Goal: Check status: Check status

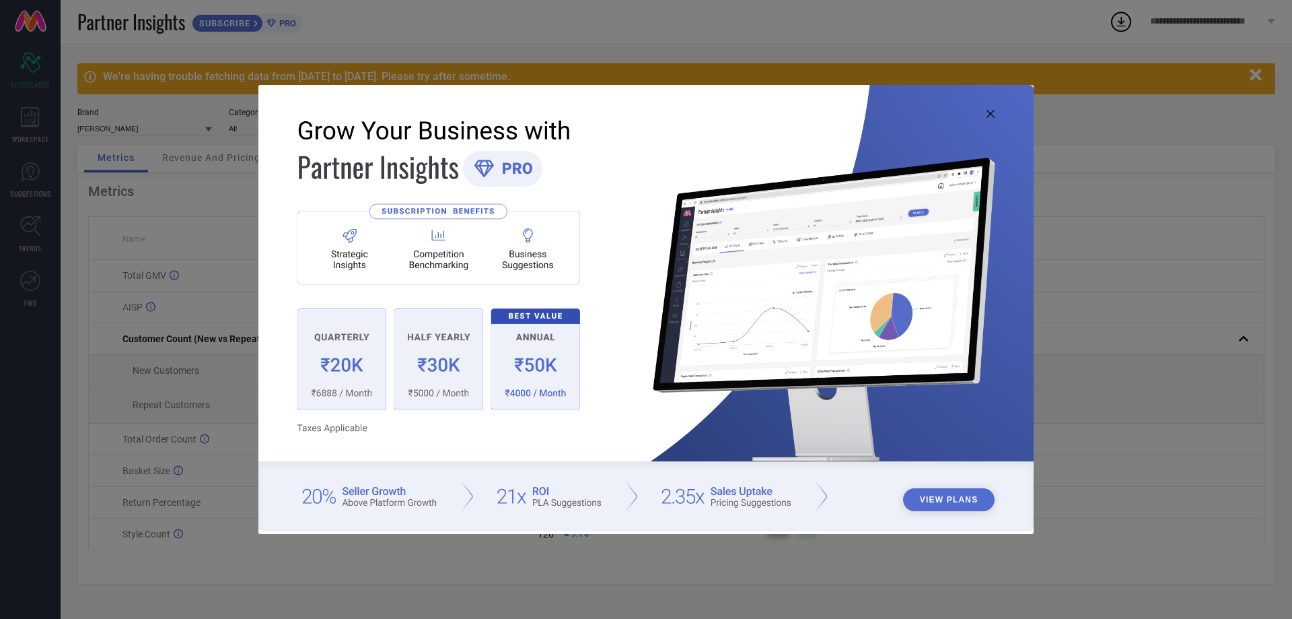
click at [985, 112] on img at bounding box center [645, 308] width 775 height 446
click at [991, 112] on icon at bounding box center [991, 114] width 8 height 8
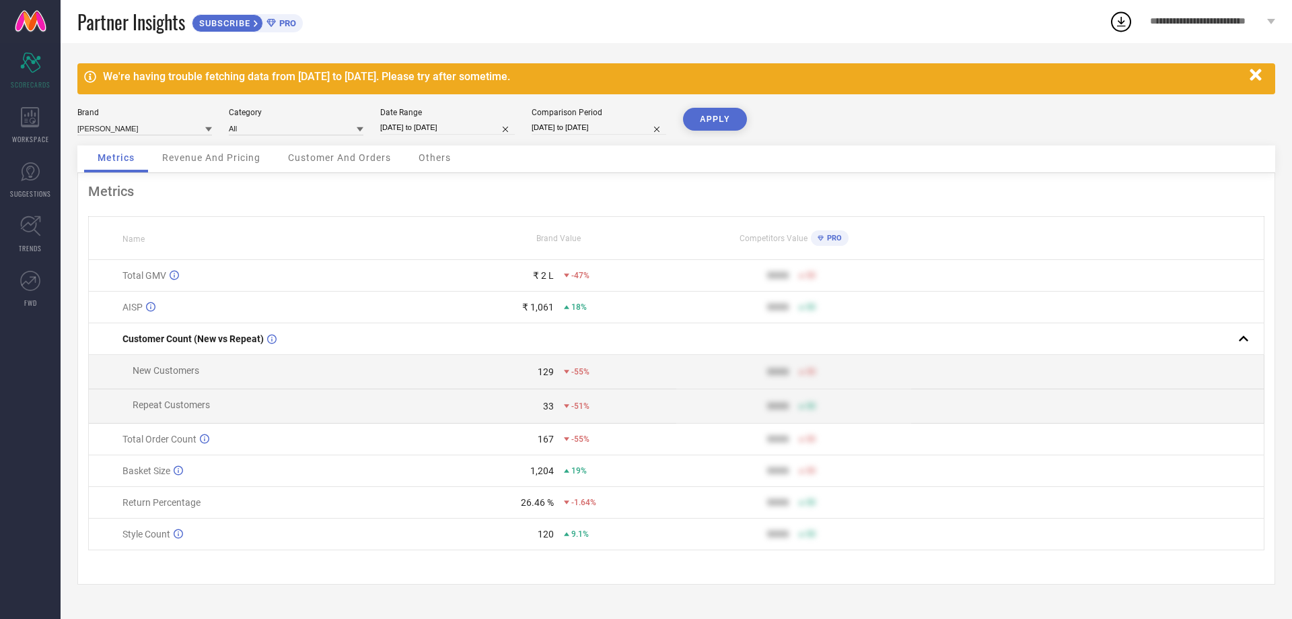
click at [470, 131] on input "[DATE] to [DATE]" at bounding box center [447, 127] width 135 height 14
select select "6"
select select "2025"
select select "7"
select select "2025"
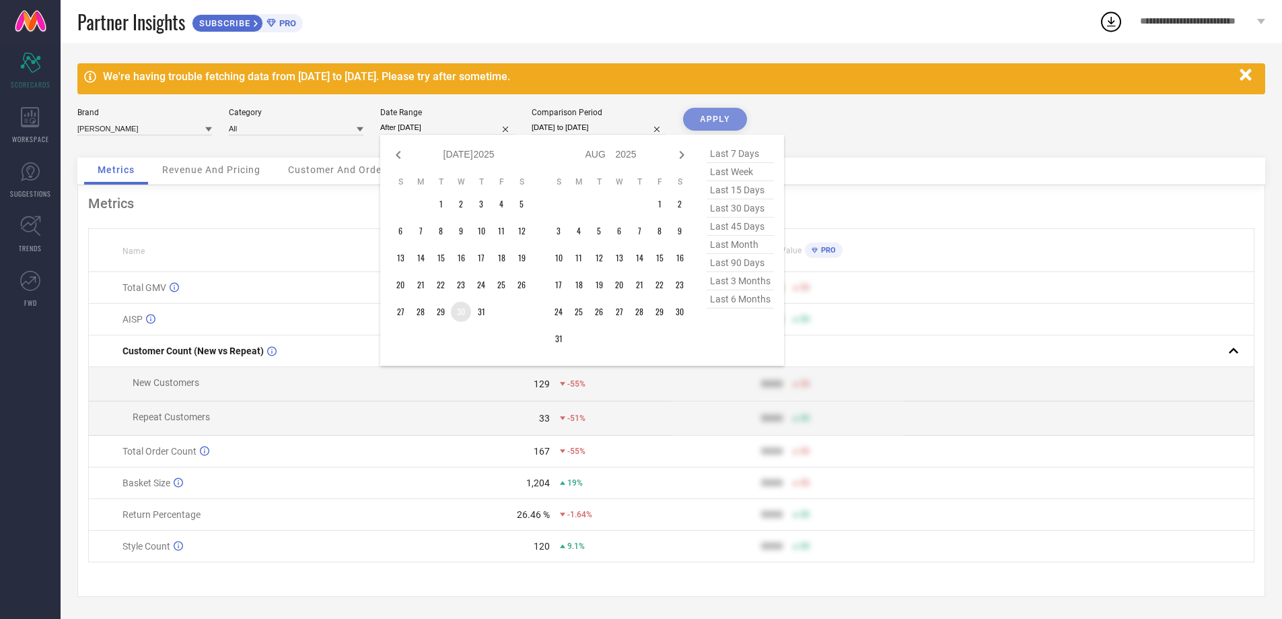
click at [458, 314] on td "30" at bounding box center [461, 312] width 20 height 20
type input "[DATE] to [DATE]"
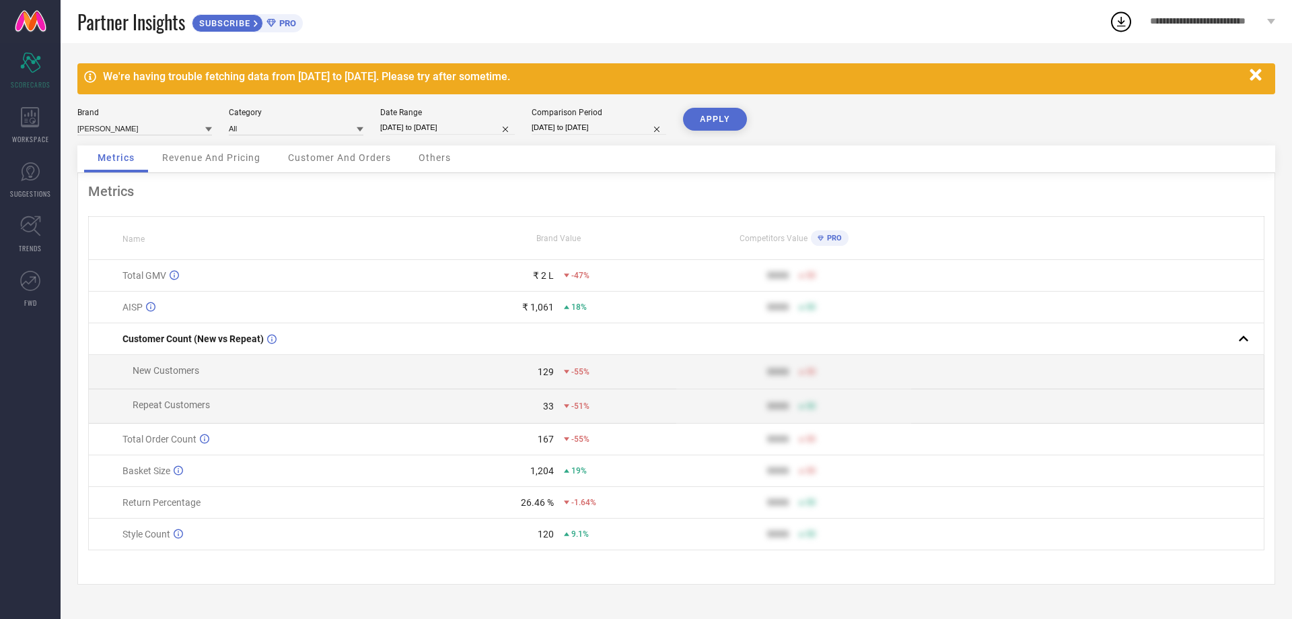
click at [572, 128] on input "[DATE] to [DATE]" at bounding box center [599, 127] width 135 height 14
select select "3"
select select "2025"
select select "4"
select select "2025"
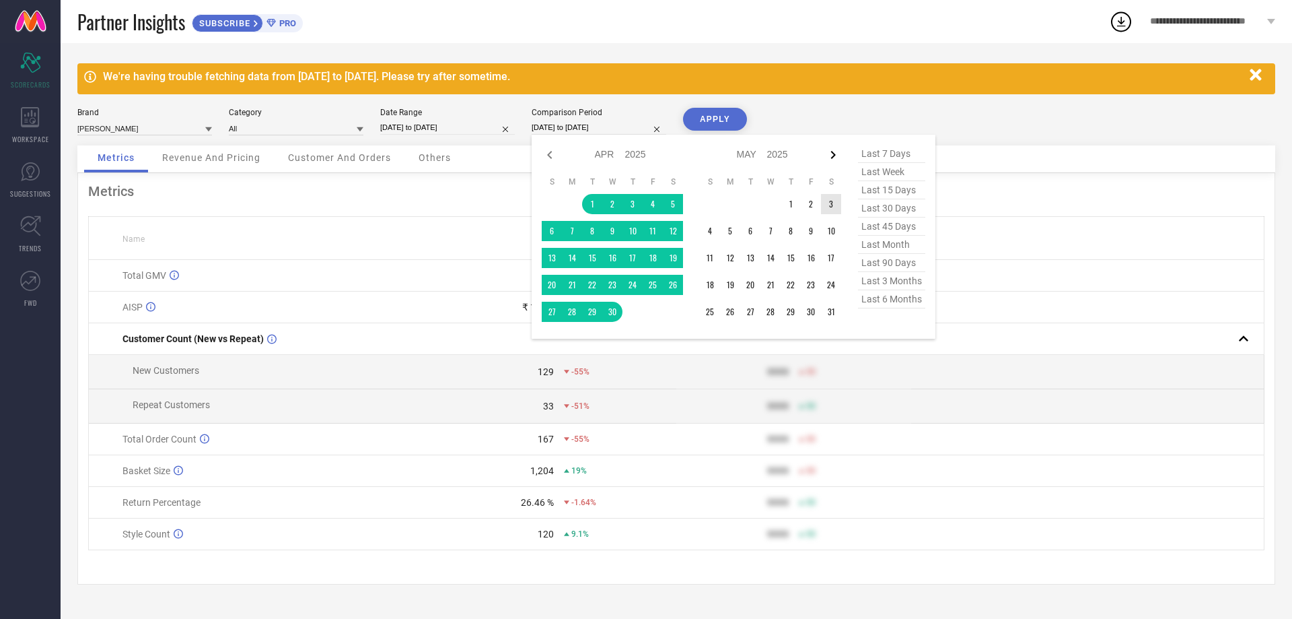
click at [833, 153] on icon at bounding box center [833, 155] width 5 height 8
select select "4"
select select "2025"
select select "5"
select select "2025"
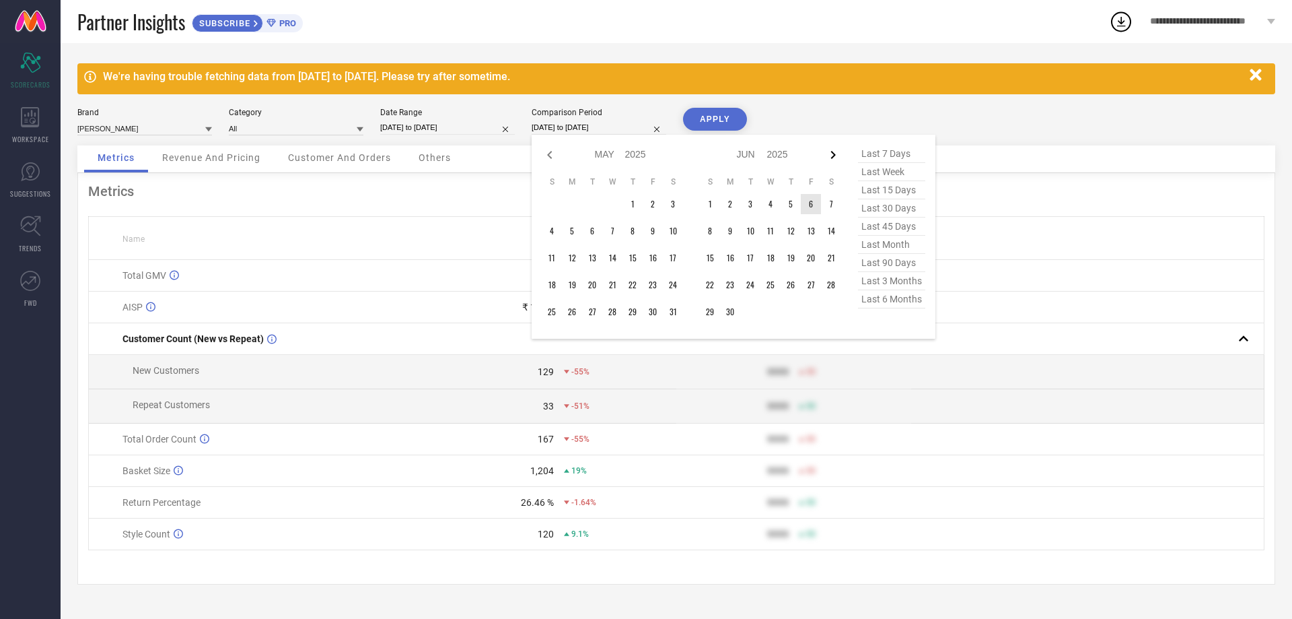
click at [832, 153] on icon at bounding box center [833, 155] width 16 height 16
select select "5"
select select "2025"
select select "6"
select select "2025"
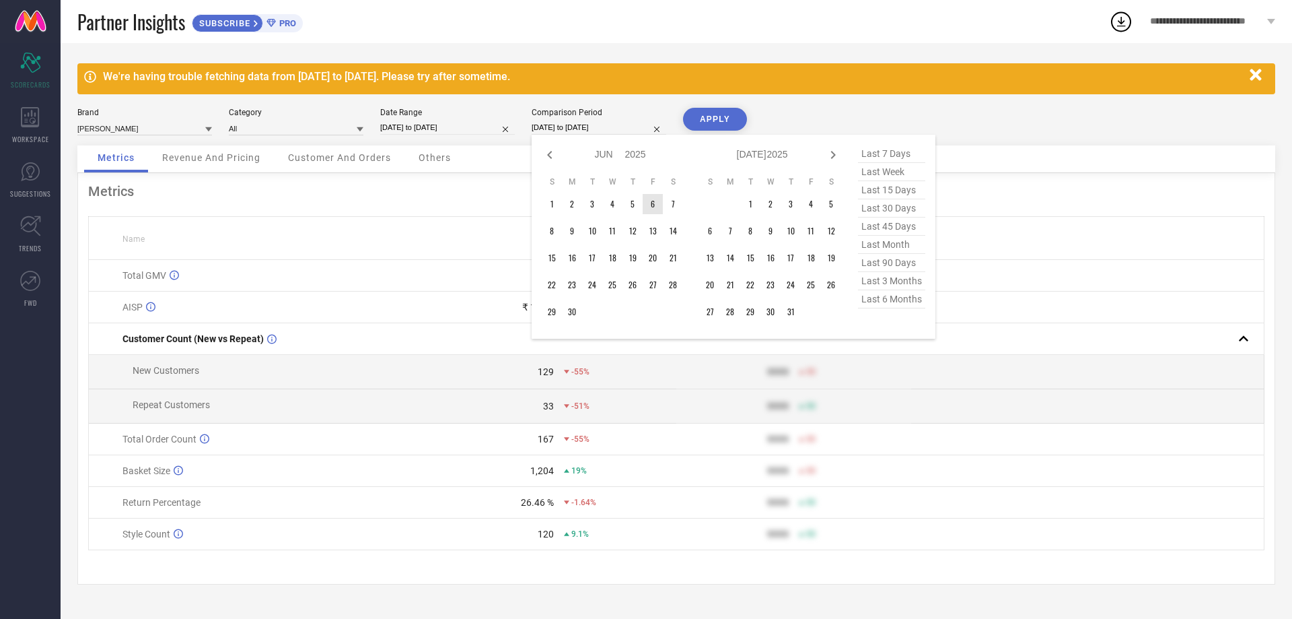
click at [832, 153] on icon at bounding box center [833, 155] width 16 height 16
select select "6"
select select "2025"
select select "7"
select select "2025"
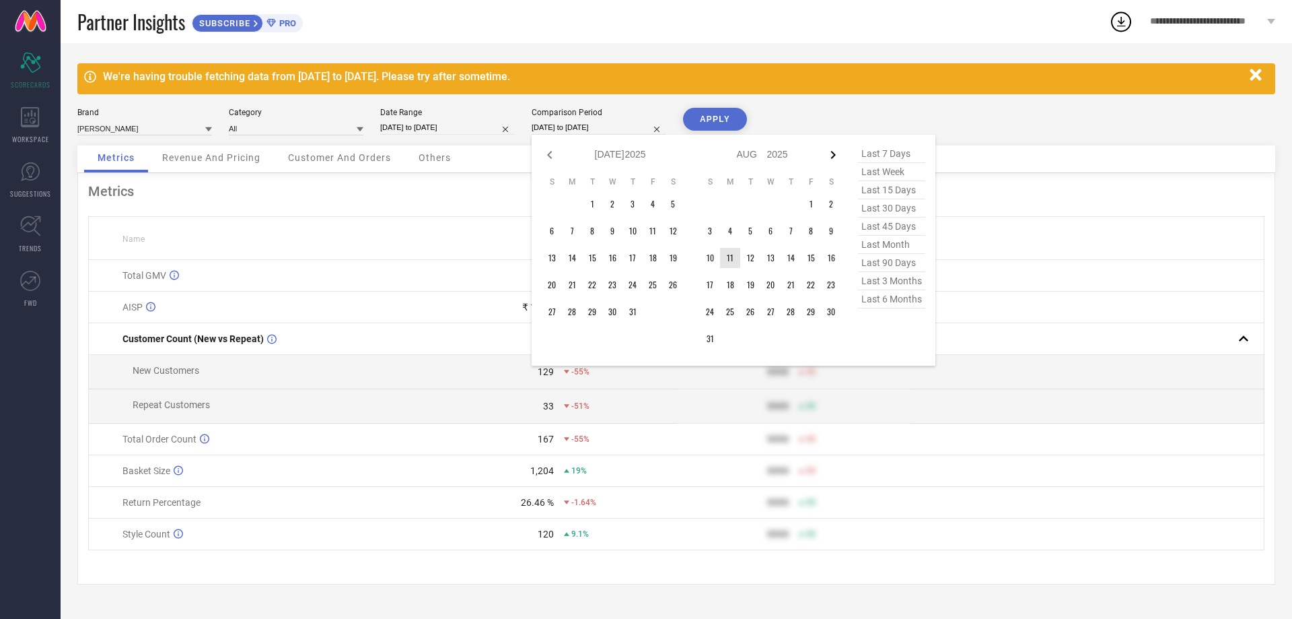
click at [834, 153] on icon at bounding box center [833, 155] width 5 height 8
select select "7"
select select "2025"
select select "8"
select select "2025"
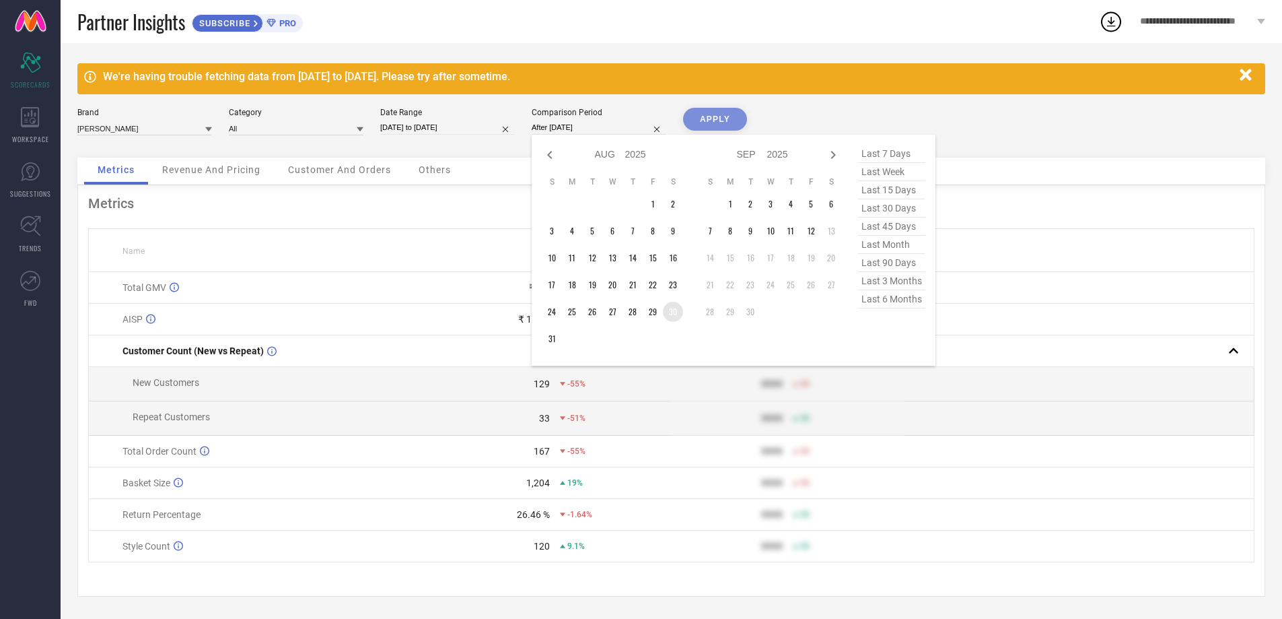
click at [675, 311] on td "30" at bounding box center [673, 312] width 20 height 20
type input "[DATE] to [DATE]"
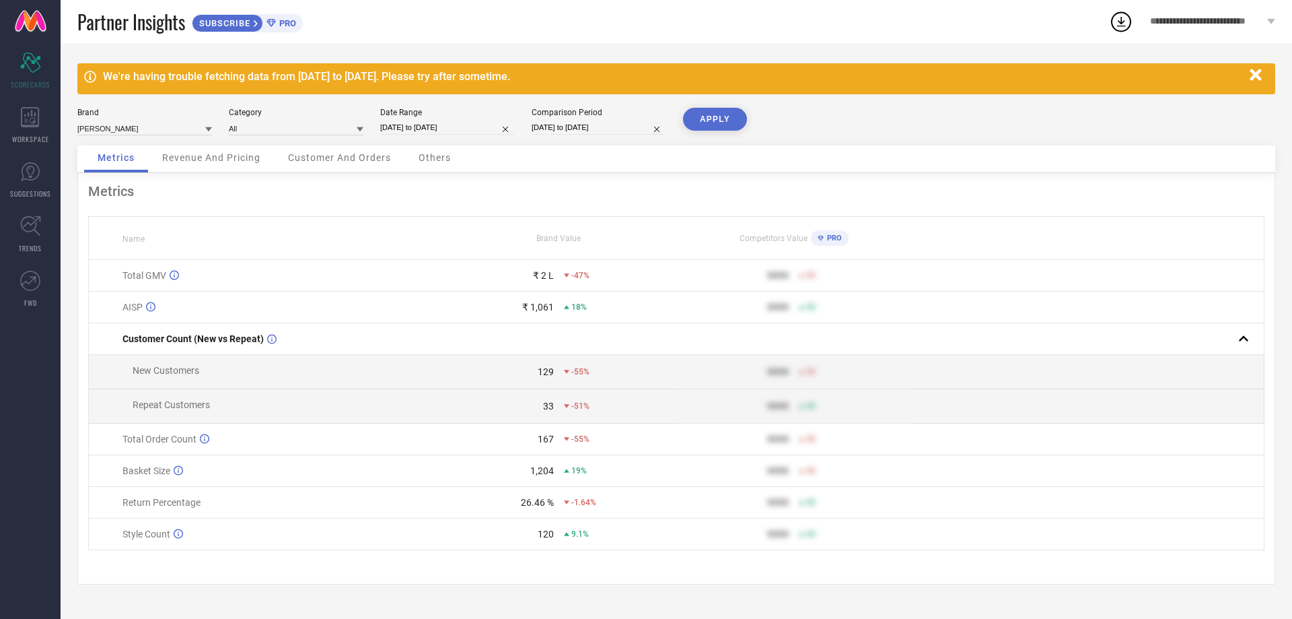
click at [707, 122] on button "APPLY" at bounding box center [715, 119] width 64 height 23
click at [398, 121] on input "[DATE] to [DATE]" at bounding box center [447, 127] width 135 height 14
select select "6"
select select "2025"
select select "7"
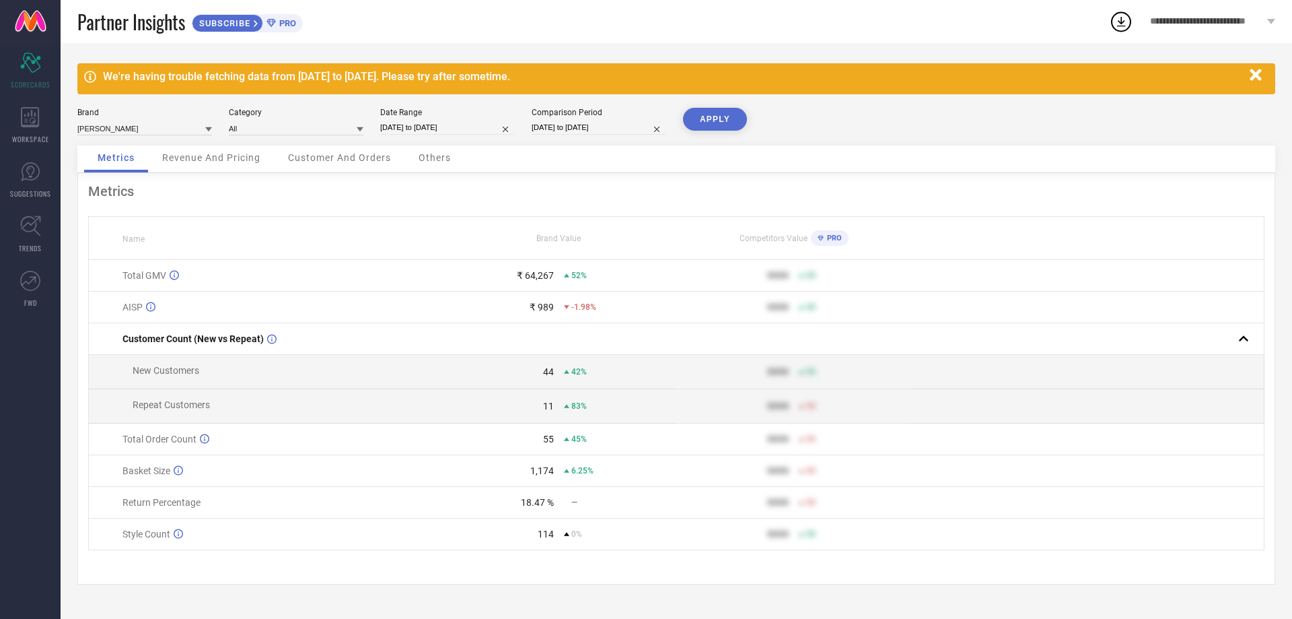
select select "2025"
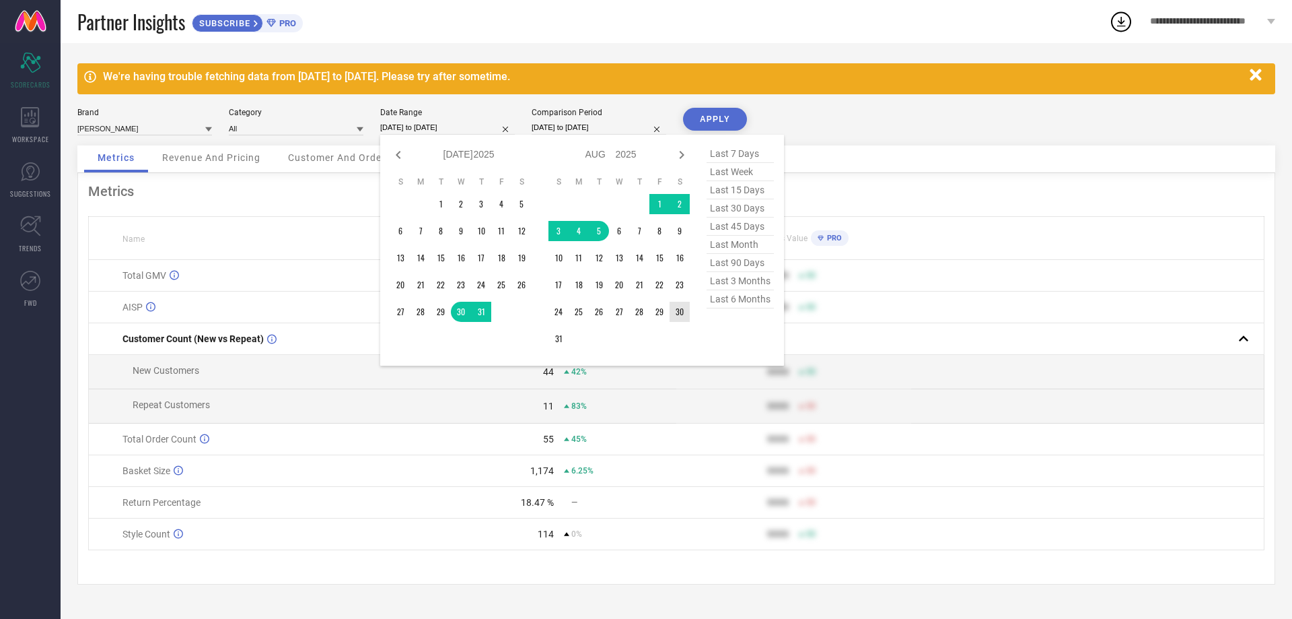
type input "After [DATE]"
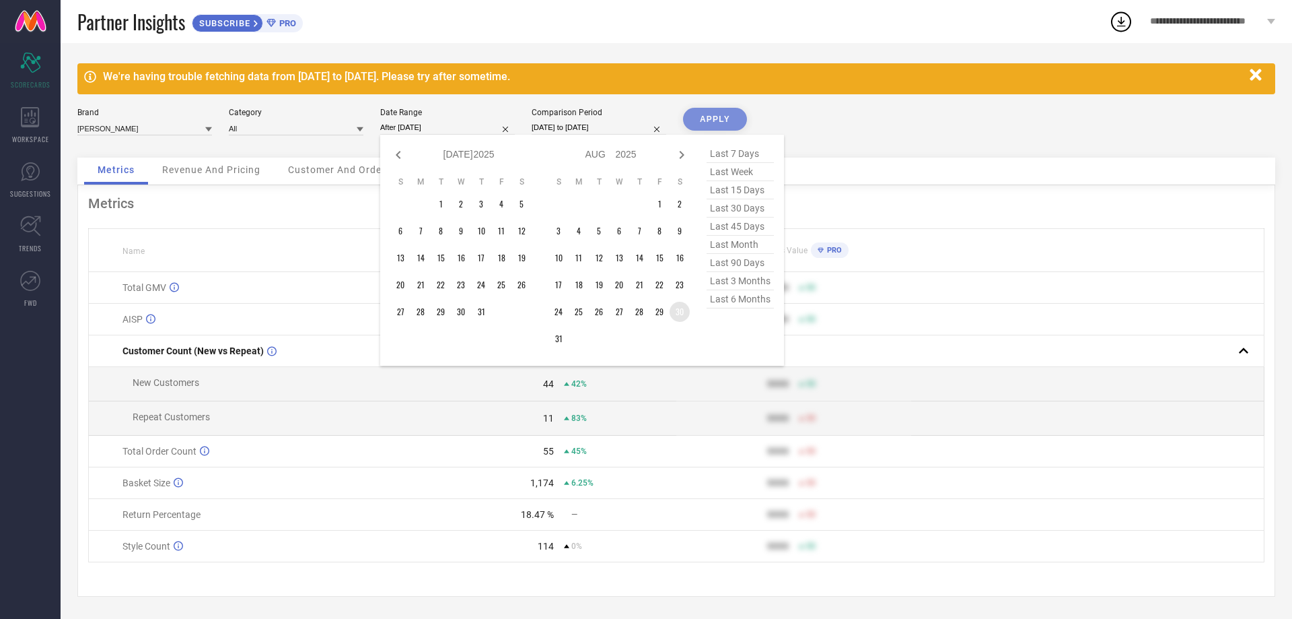
click at [680, 312] on td "30" at bounding box center [680, 312] width 20 height 20
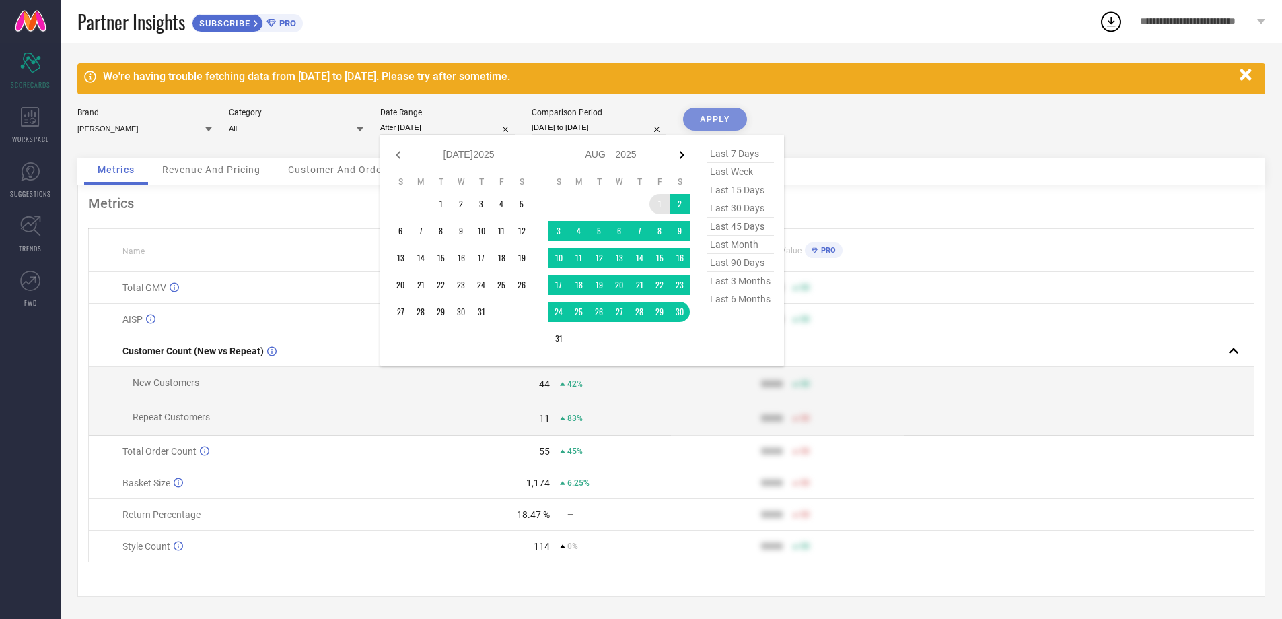
click at [676, 153] on icon at bounding box center [682, 155] width 16 height 16
select select "7"
select select "2025"
select select "8"
select select "2025"
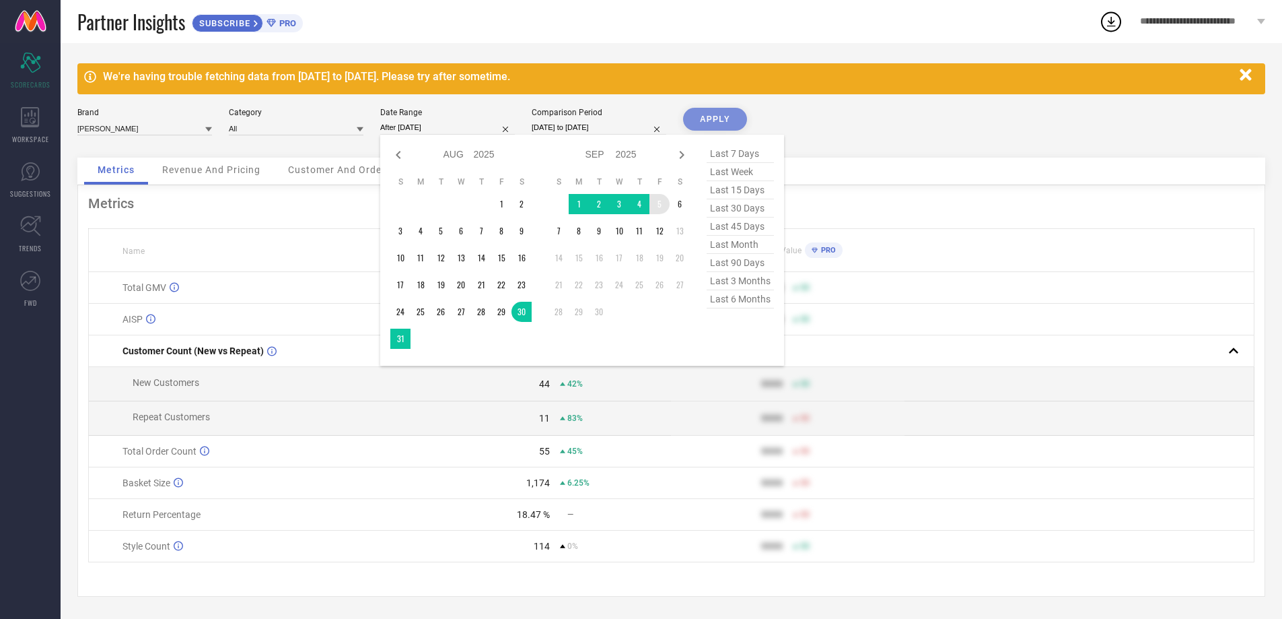
type input "[DATE] to [DATE]"
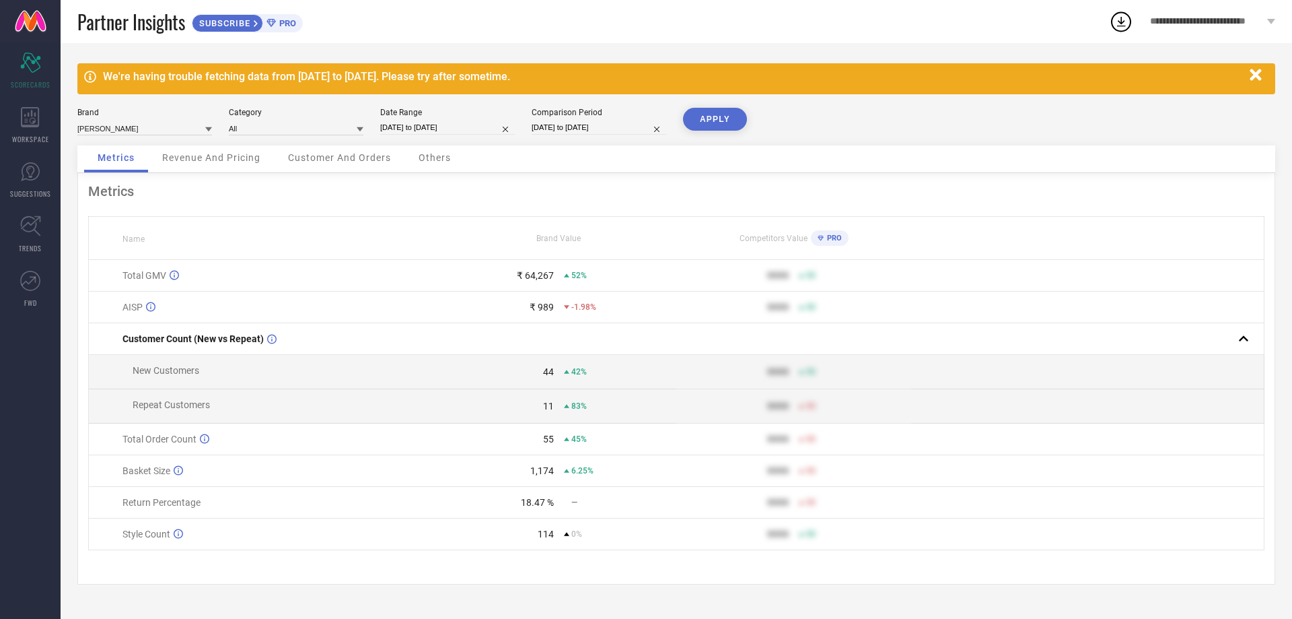
click at [712, 124] on button "APPLY" at bounding box center [715, 119] width 64 height 23
click at [475, 125] on input "[DATE] to [DATE]" at bounding box center [447, 127] width 135 height 14
select select "7"
select select "2025"
select select "8"
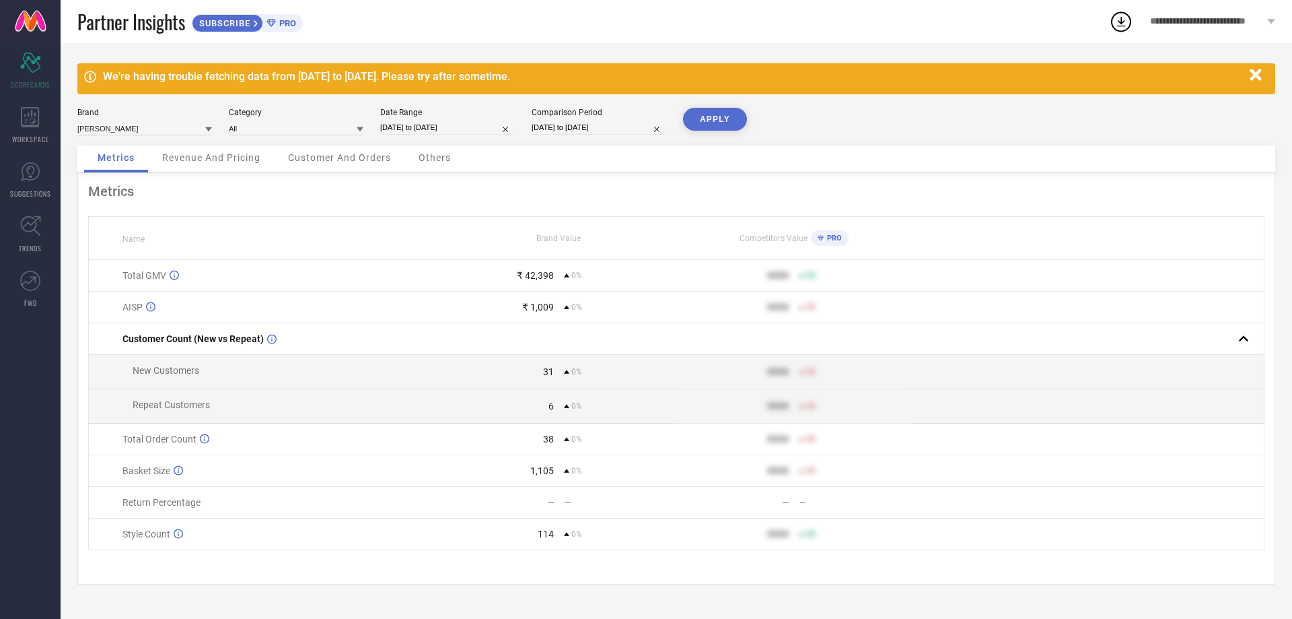
select select "2025"
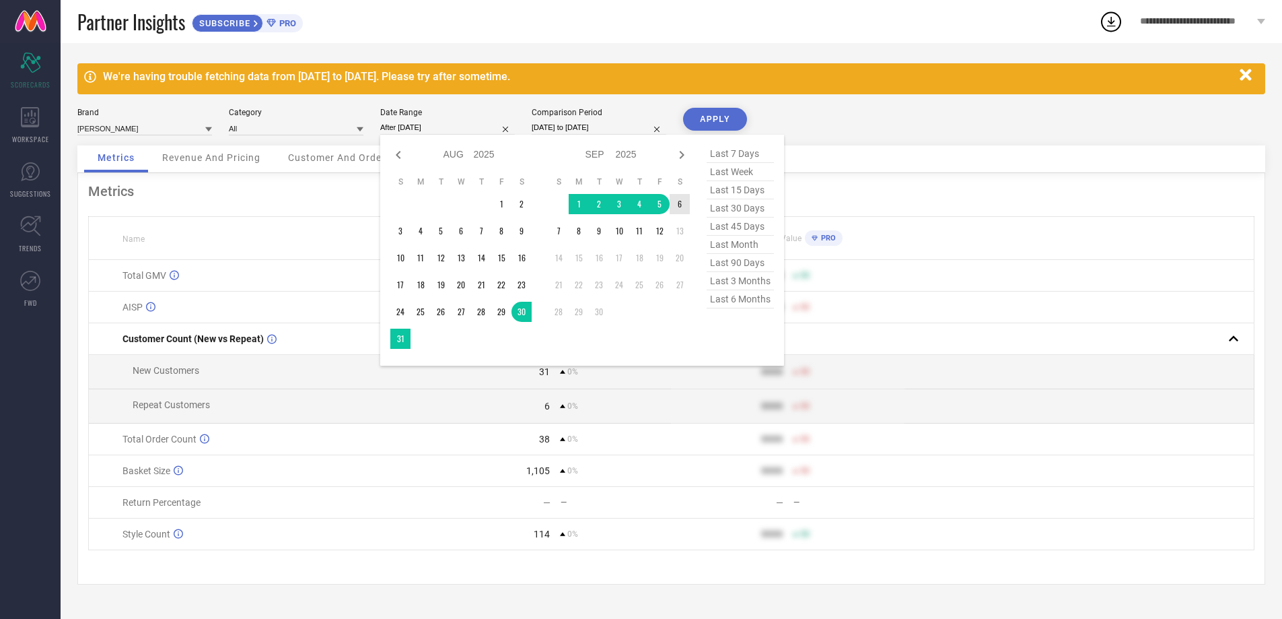
click at [679, 196] on td "6" at bounding box center [680, 204] width 20 height 20
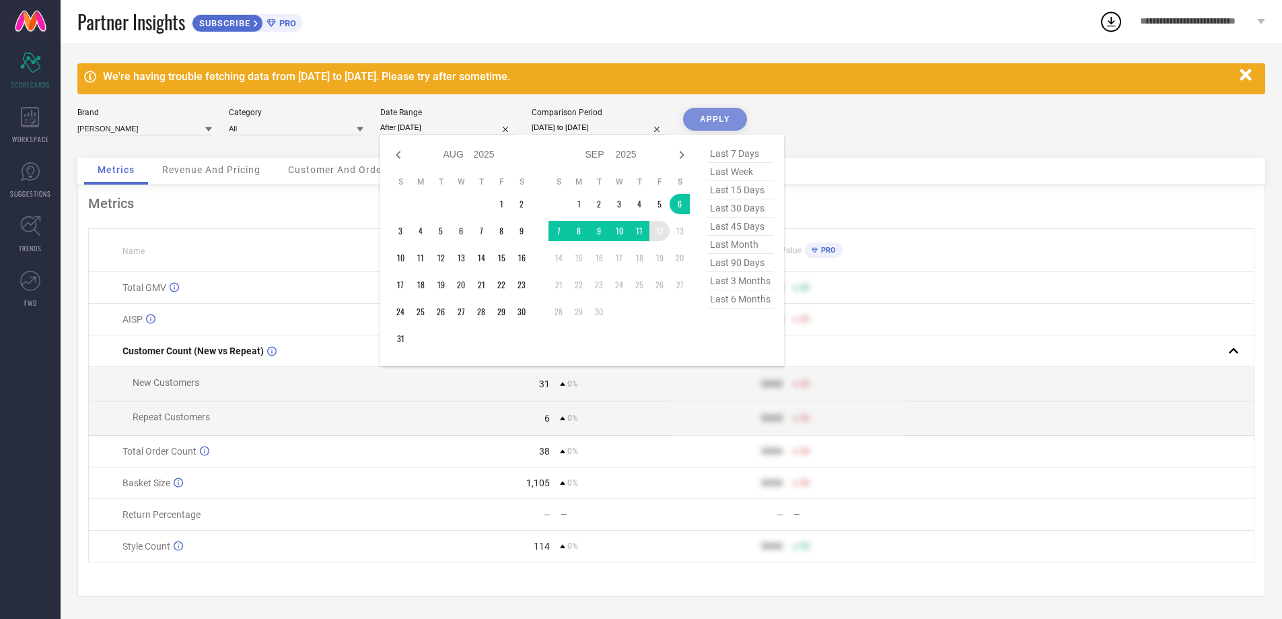
type input "[DATE] to [DATE]"
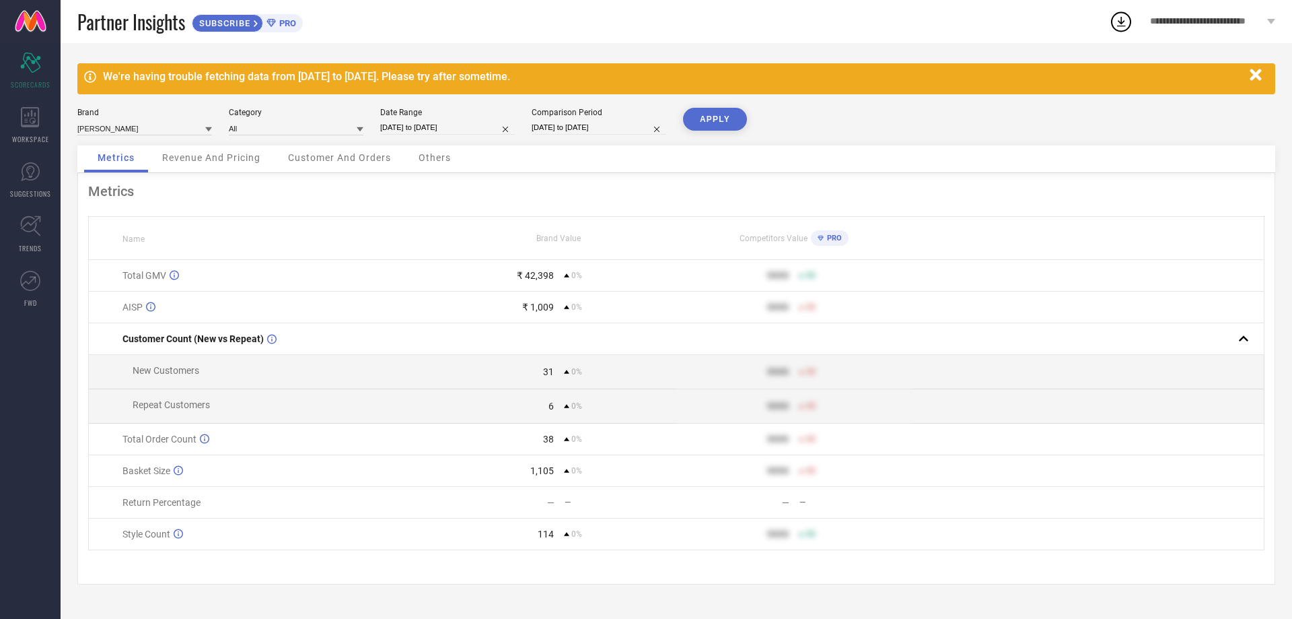
click at [707, 110] on button "APPLY" at bounding box center [715, 119] width 64 height 23
drag, startPoint x: 541, startPoint y: 444, endPoint x: 560, endPoint y: 444, distance: 18.8
click at [560, 444] on div "25 -34%" at bounding box center [559, 438] width 234 height 11
select select "8"
select select "2025"
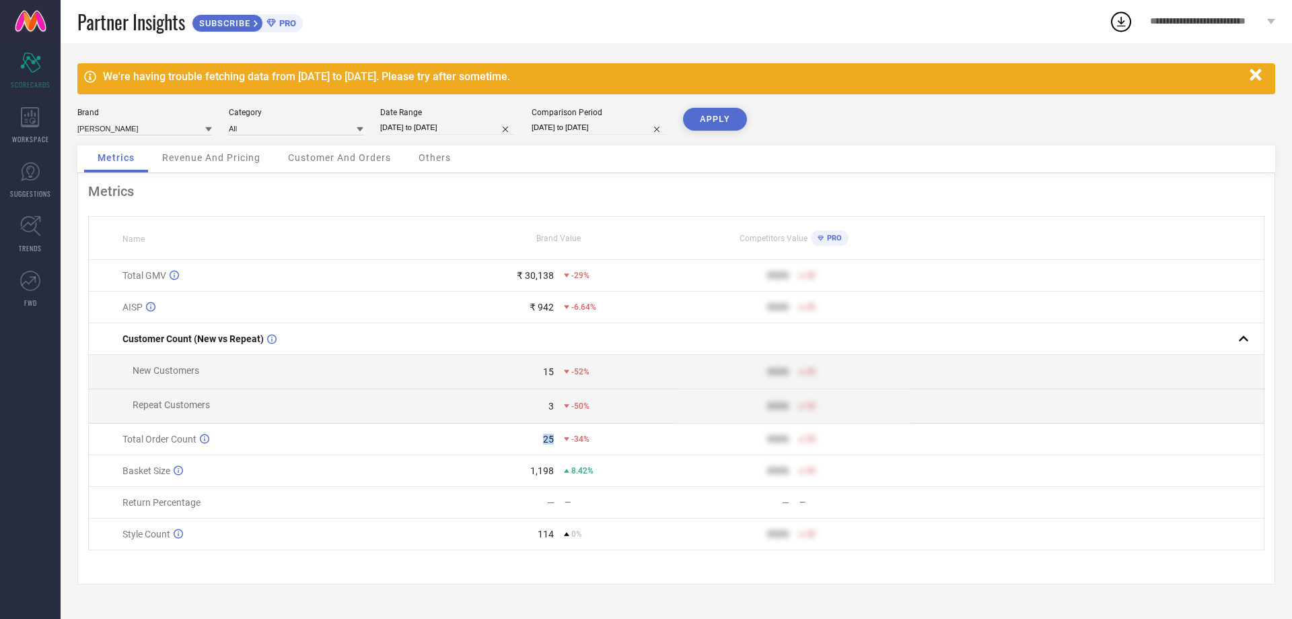
select select "9"
select select "2025"
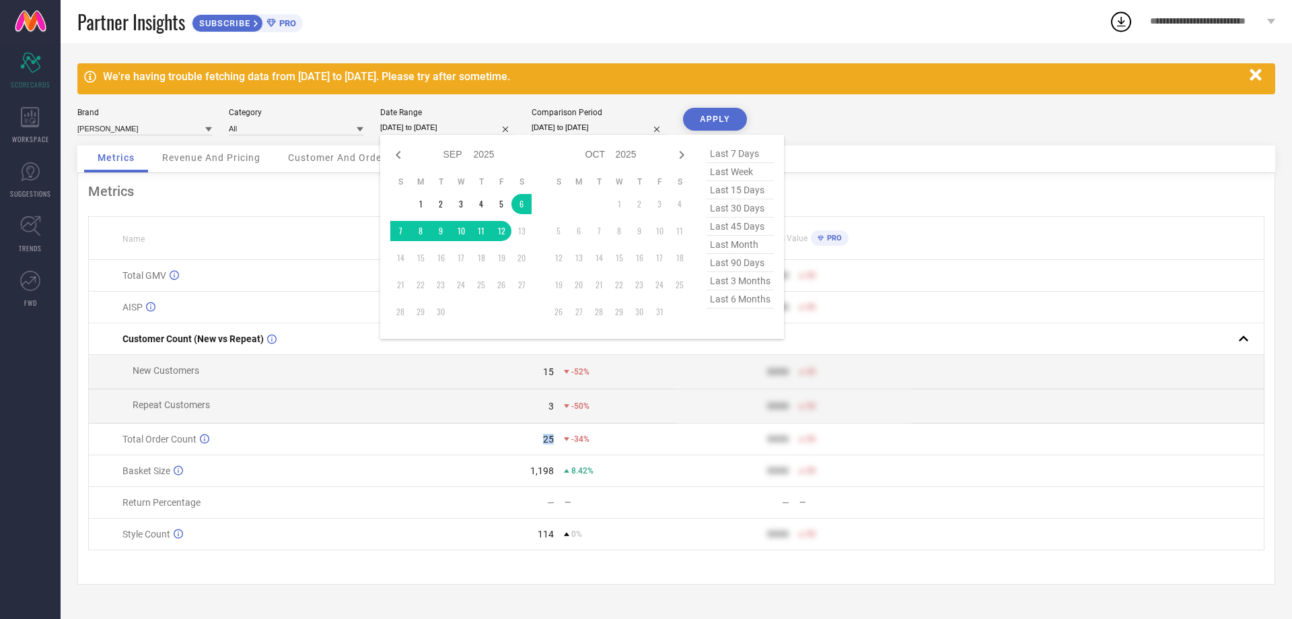
click at [408, 124] on input "[DATE] to [DATE]" at bounding box center [447, 127] width 135 height 14
click at [734, 150] on span "last 7 days" at bounding box center [740, 154] width 67 height 18
type input "[DATE] to [DATE]"
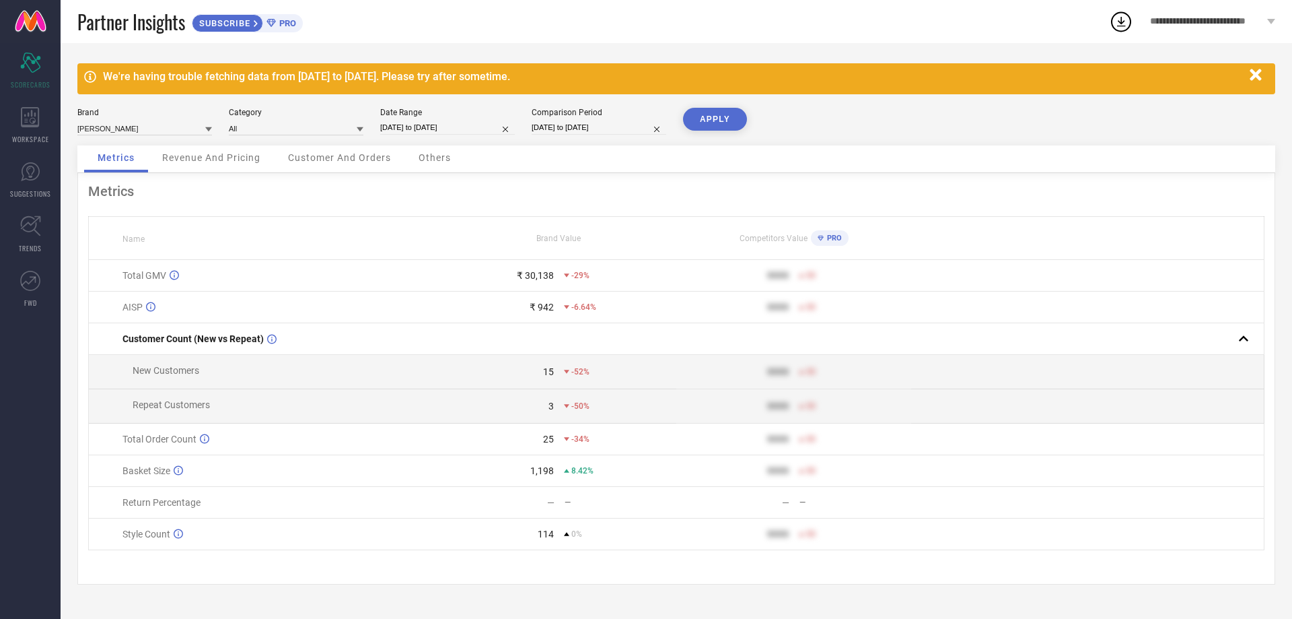
click at [716, 112] on button "APPLY" at bounding box center [715, 119] width 64 height 23
select select "7"
select select "2025"
select select "8"
select select "2025"
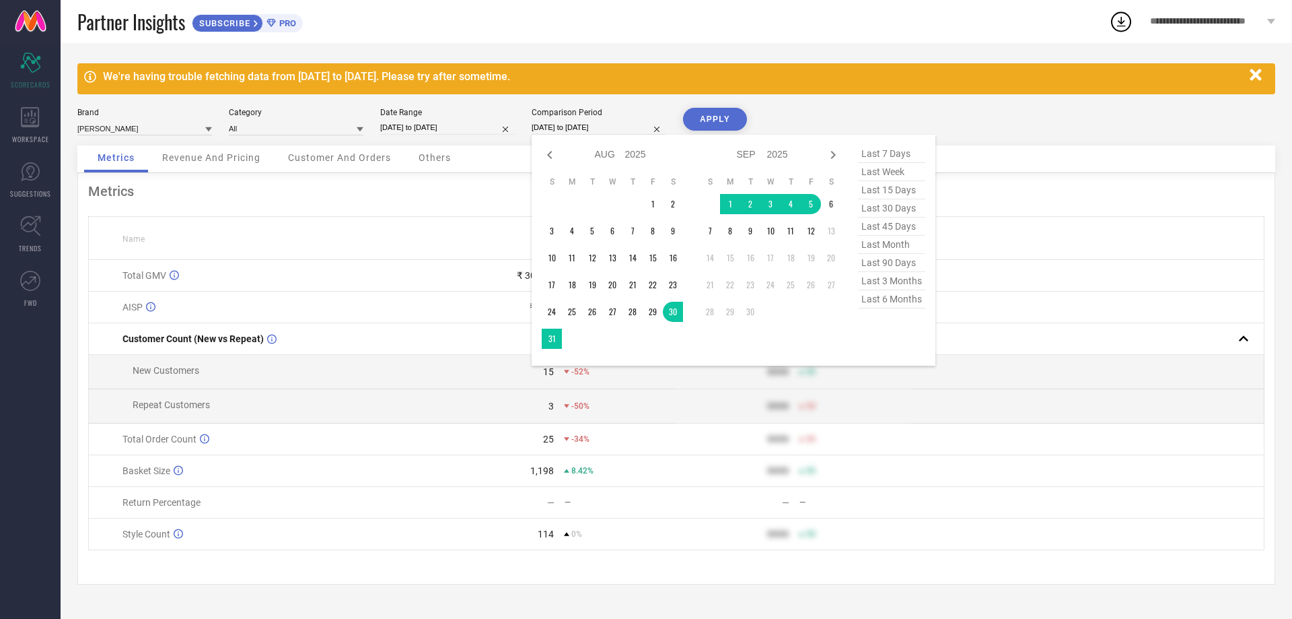
click at [565, 128] on input "[DATE] to [DATE]" at bounding box center [599, 127] width 135 height 14
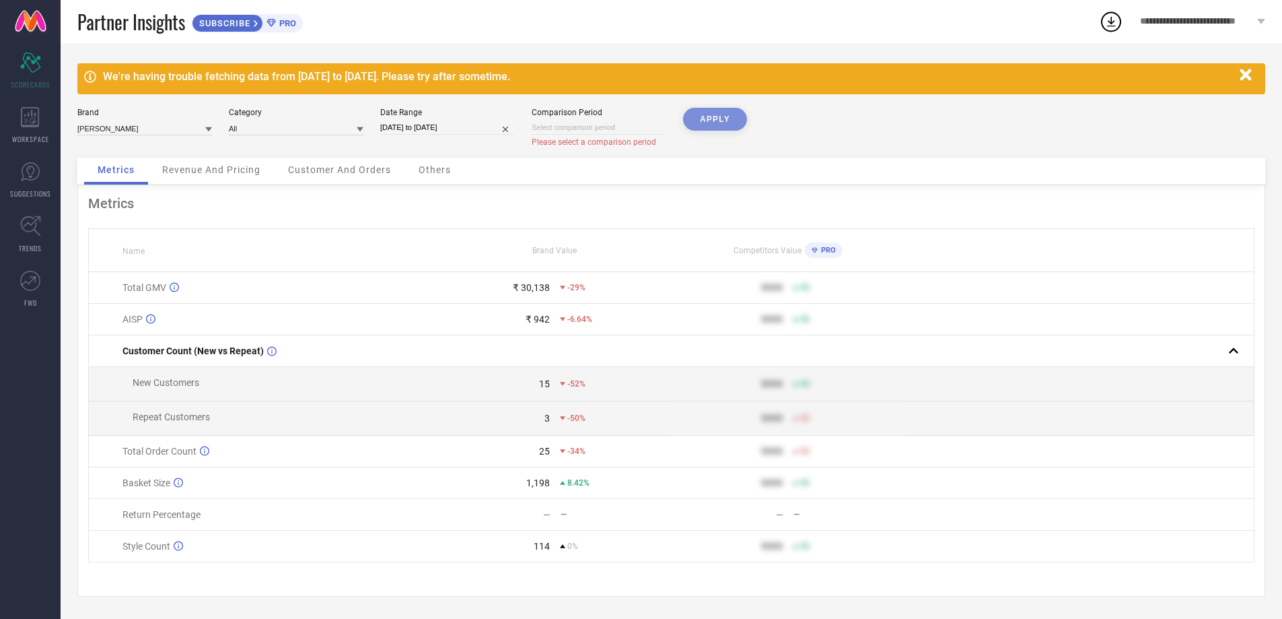
click at [725, 116] on div "APPLY" at bounding box center [715, 133] width 64 height 50
click at [716, 122] on div "APPLY" at bounding box center [715, 133] width 64 height 50
drag, startPoint x: 716, startPoint y: 122, endPoint x: 485, endPoint y: 141, distance: 231.6
click at [708, 126] on div "APPLY" at bounding box center [715, 133] width 64 height 50
click at [441, 120] on input "[DATE] to [DATE]" at bounding box center [447, 127] width 135 height 14
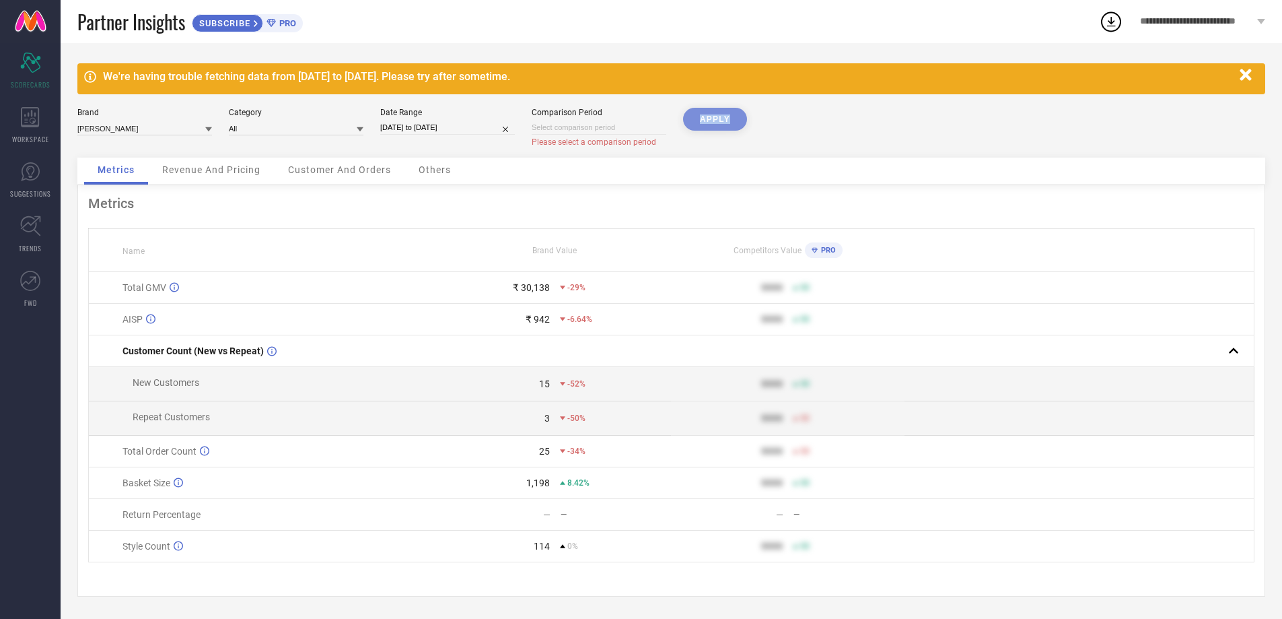
select select "8"
select select "2025"
select select "9"
select select "2025"
click at [22, 136] on span "WORKSPACE" at bounding box center [30, 139] width 37 height 10
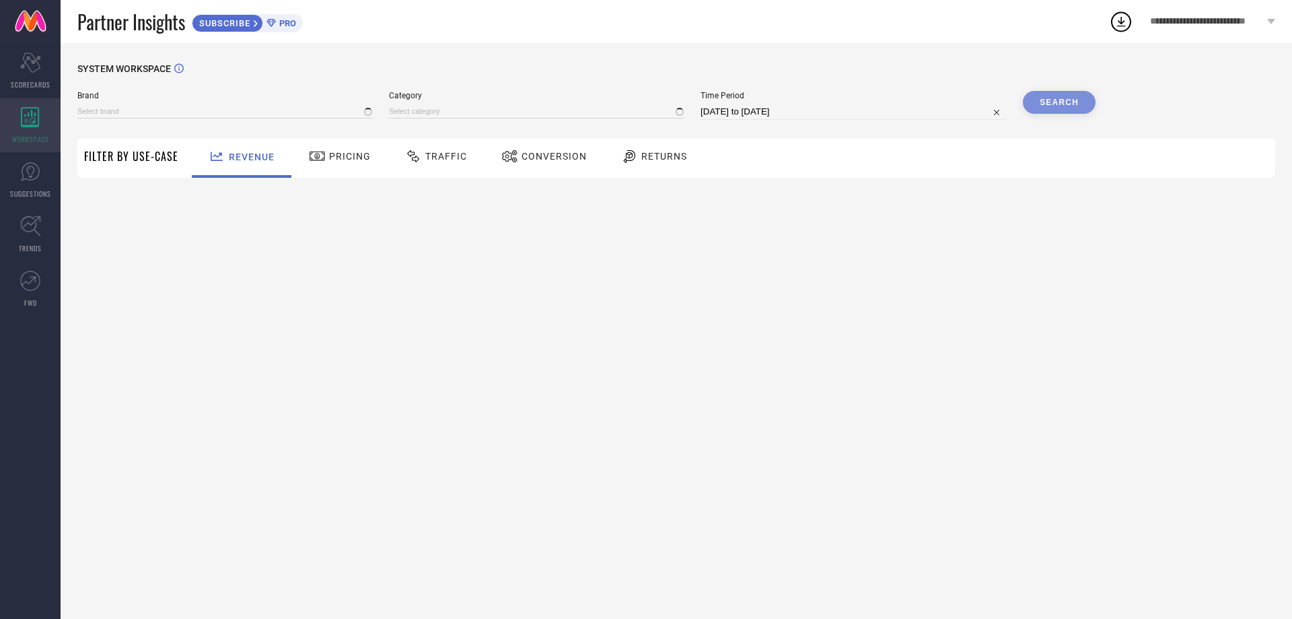
type input "[PERSON_NAME]"
type input "All"
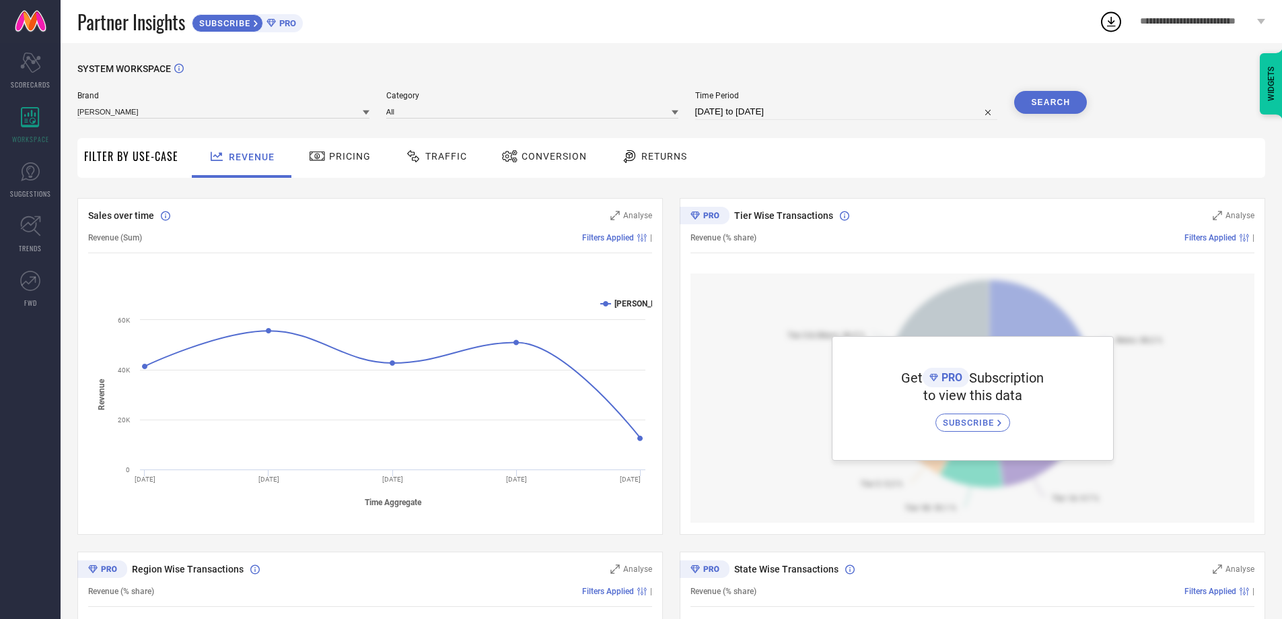
click at [343, 153] on span "Pricing" at bounding box center [350, 156] width 42 height 11
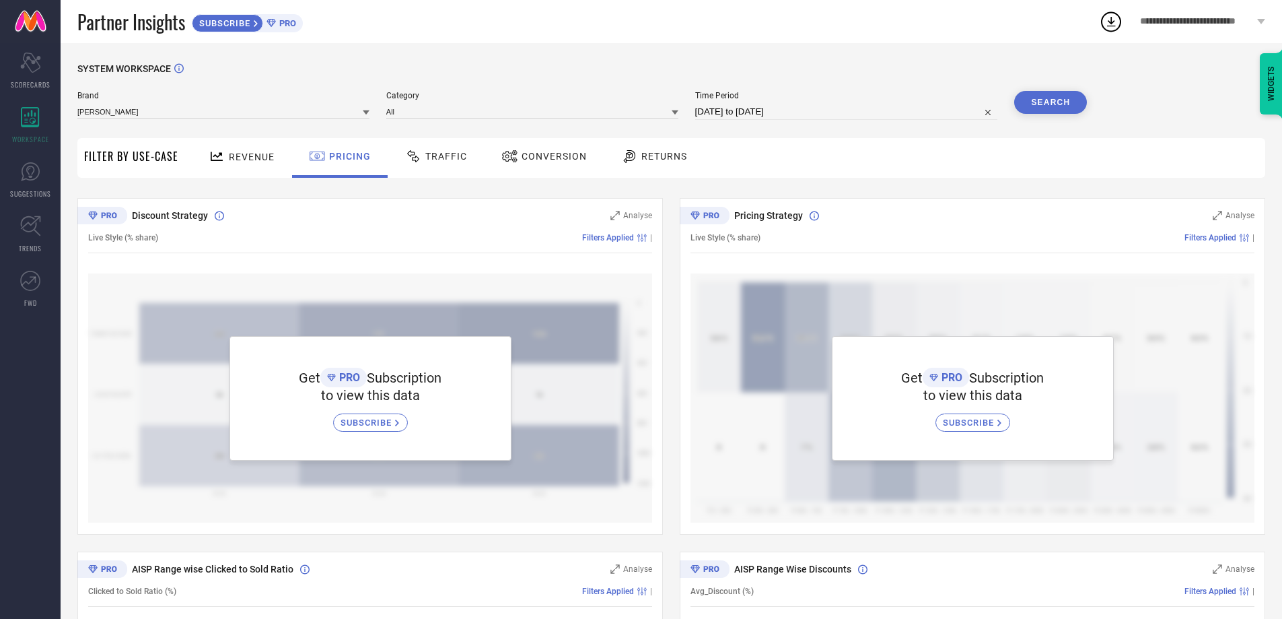
click at [501, 157] on icon at bounding box center [509, 156] width 17 height 16
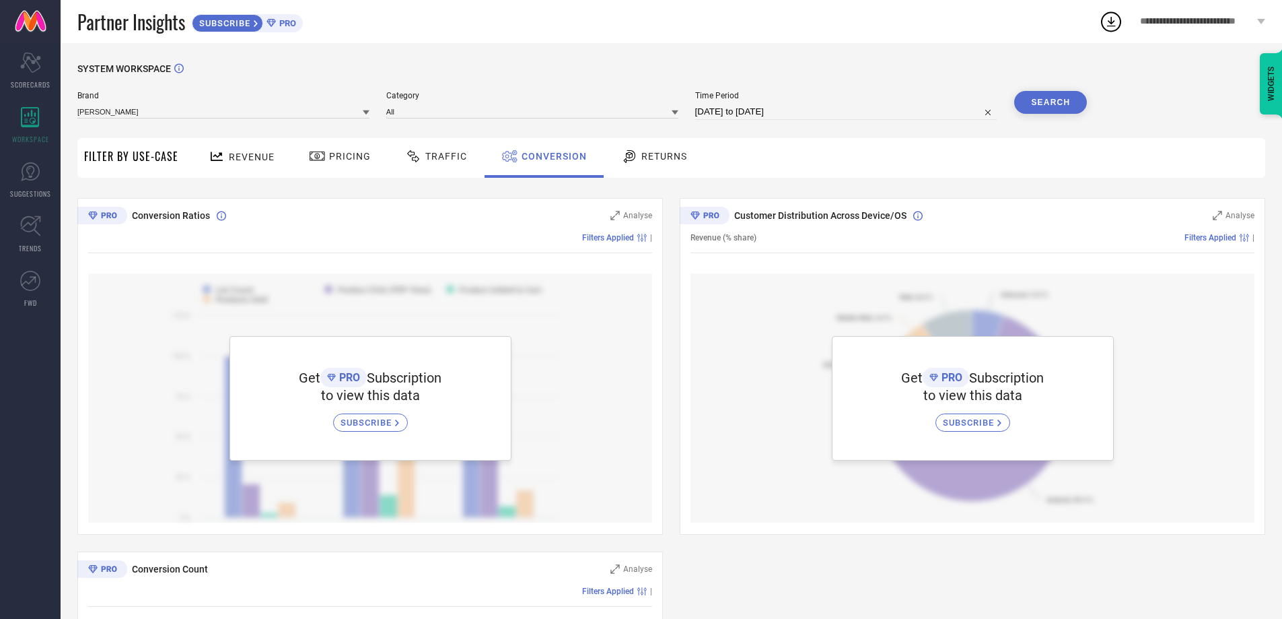
click at [613, 156] on div "Returns" at bounding box center [654, 158] width 100 height 40
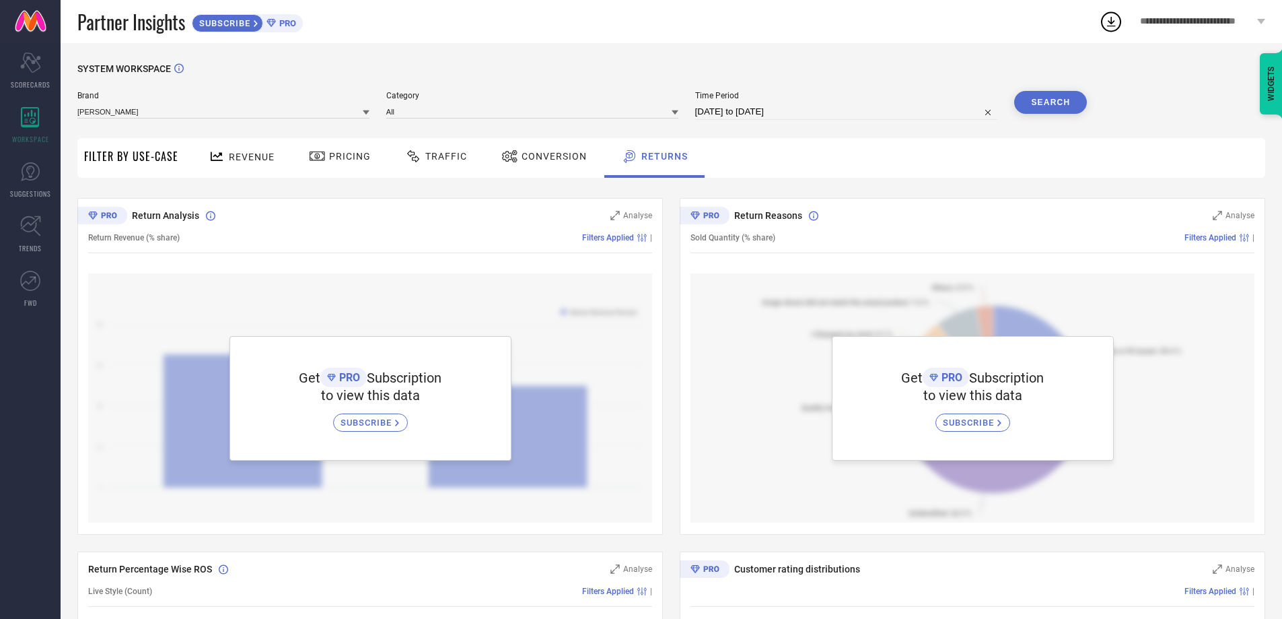
select select "7"
select select "2025"
select select "8"
select select "2025"
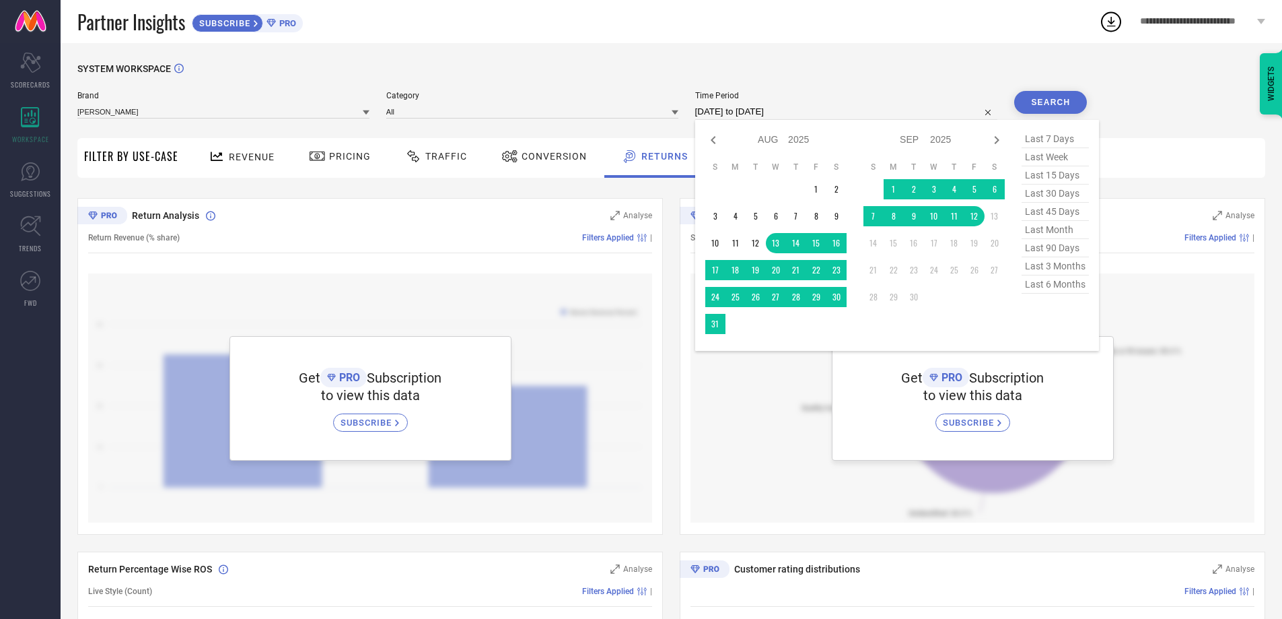
click at [728, 109] on input "[DATE] to [DATE]" at bounding box center [846, 112] width 303 height 16
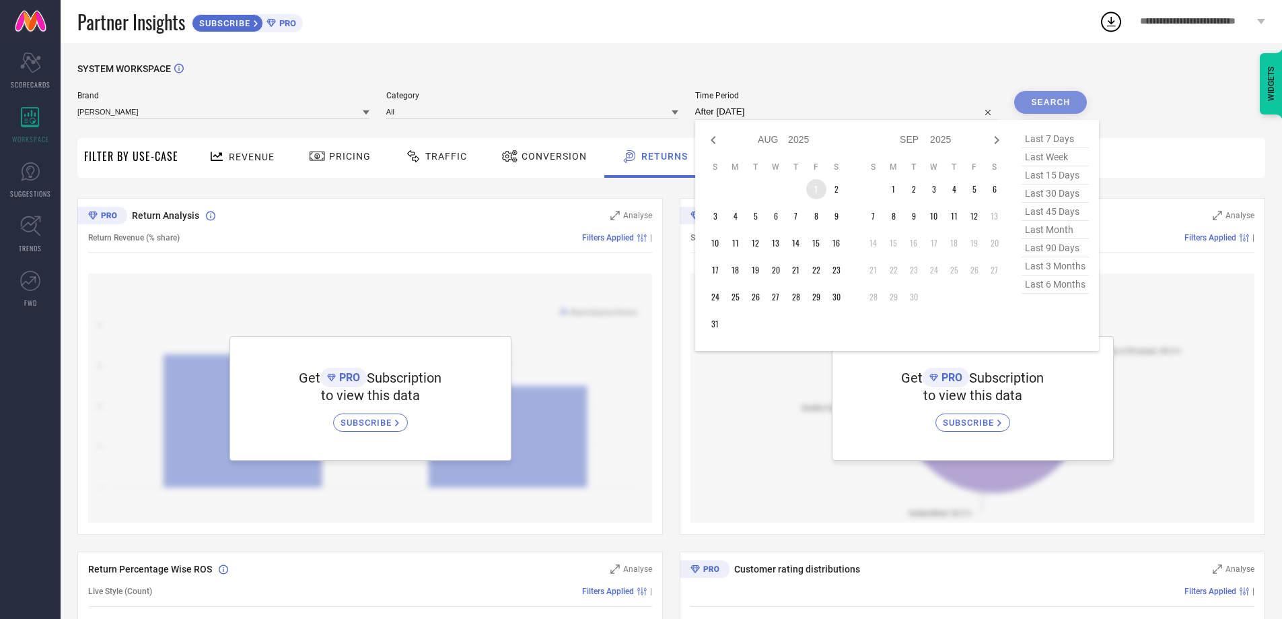
click at [822, 187] on td "1" at bounding box center [816, 189] width 20 height 20
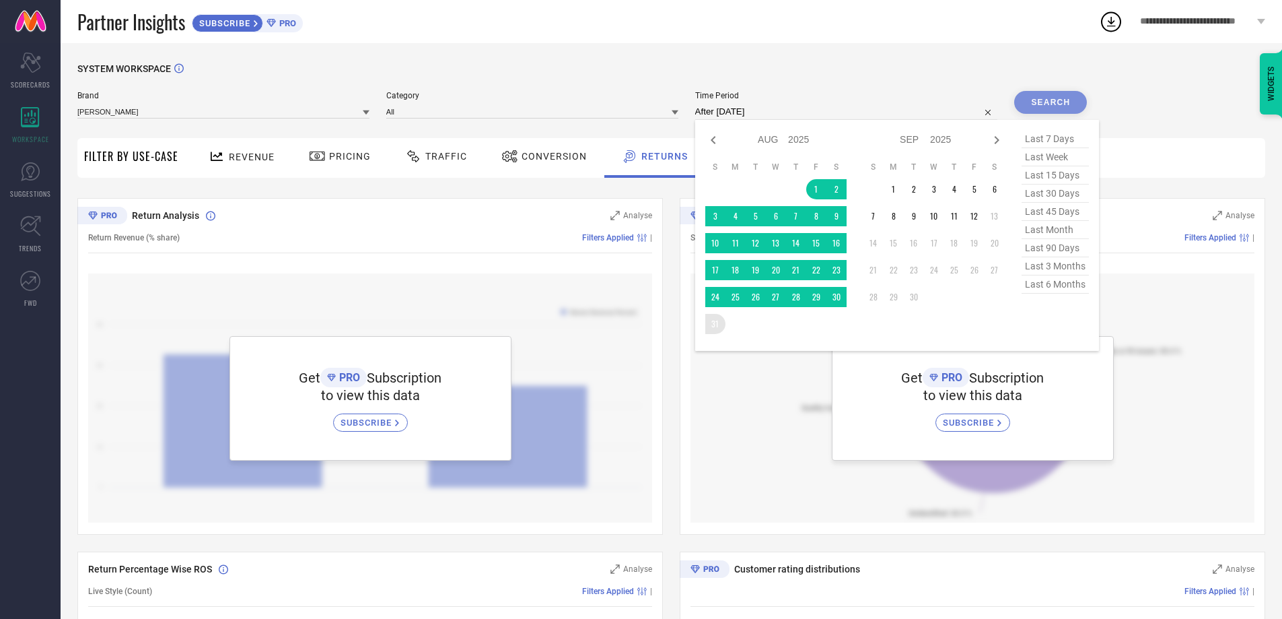
type input "[DATE] to [DATE]"
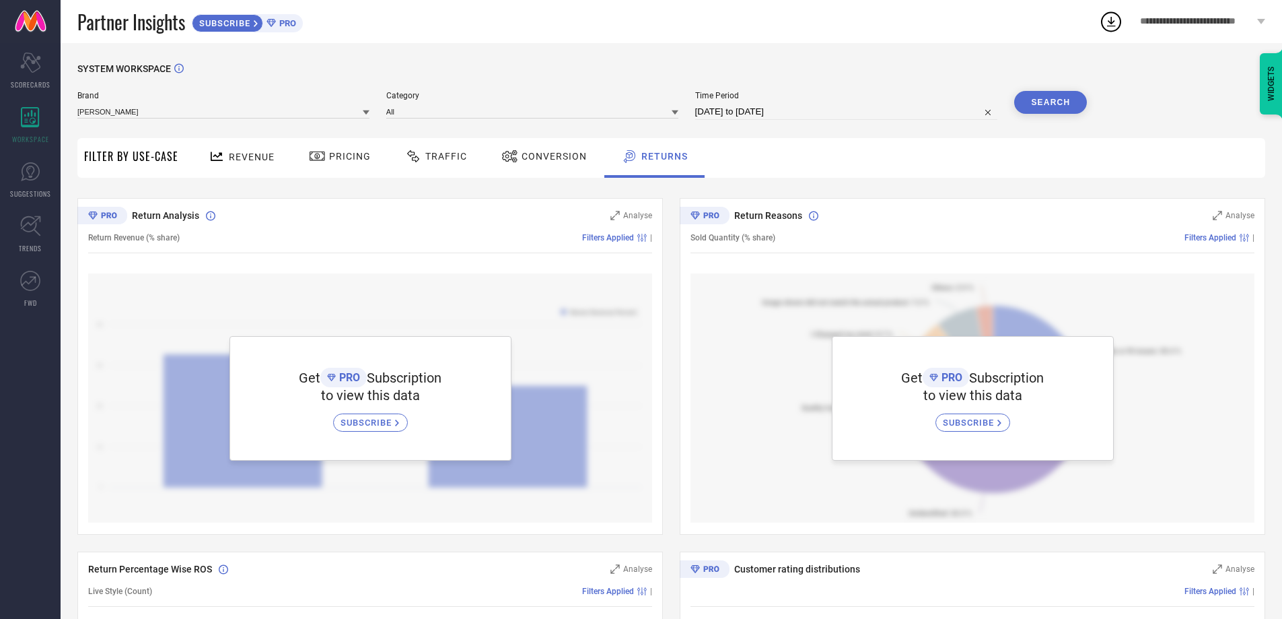
click at [1045, 95] on button "Search" at bounding box center [1050, 102] width 73 height 23
click at [24, 55] on icon at bounding box center [30, 62] width 20 height 20
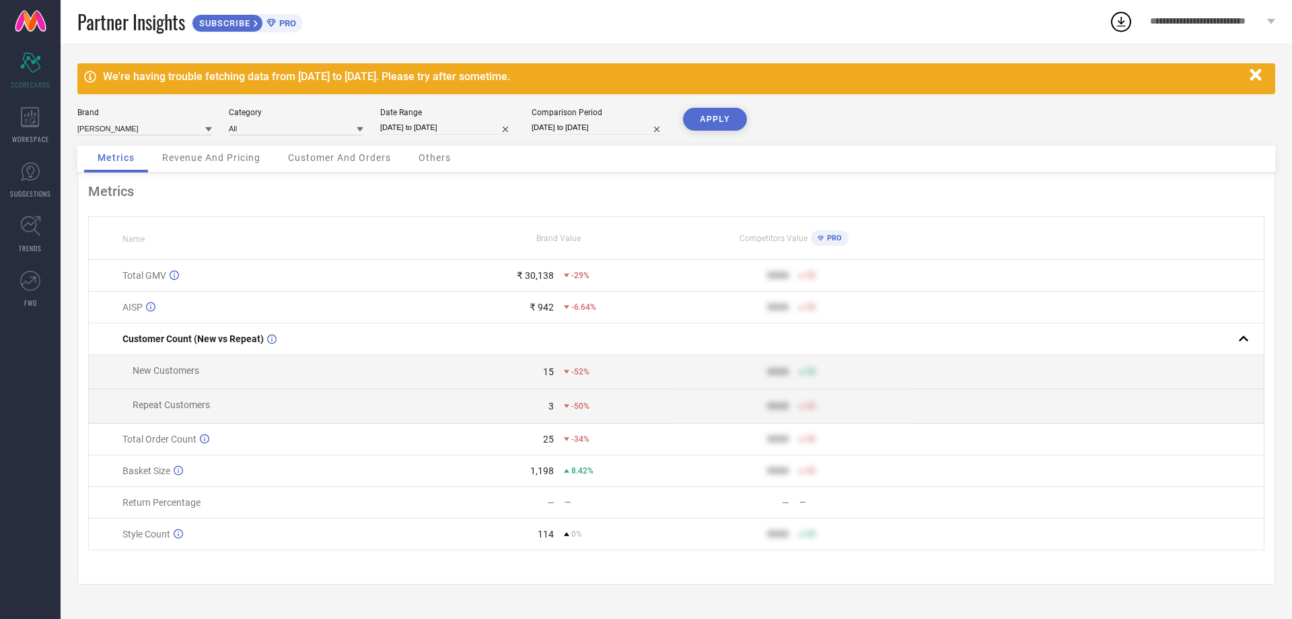
click at [452, 122] on input "[DATE] to [DATE]" at bounding box center [447, 127] width 135 height 14
select select "8"
select select "2025"
select select "9"
select select "2025"
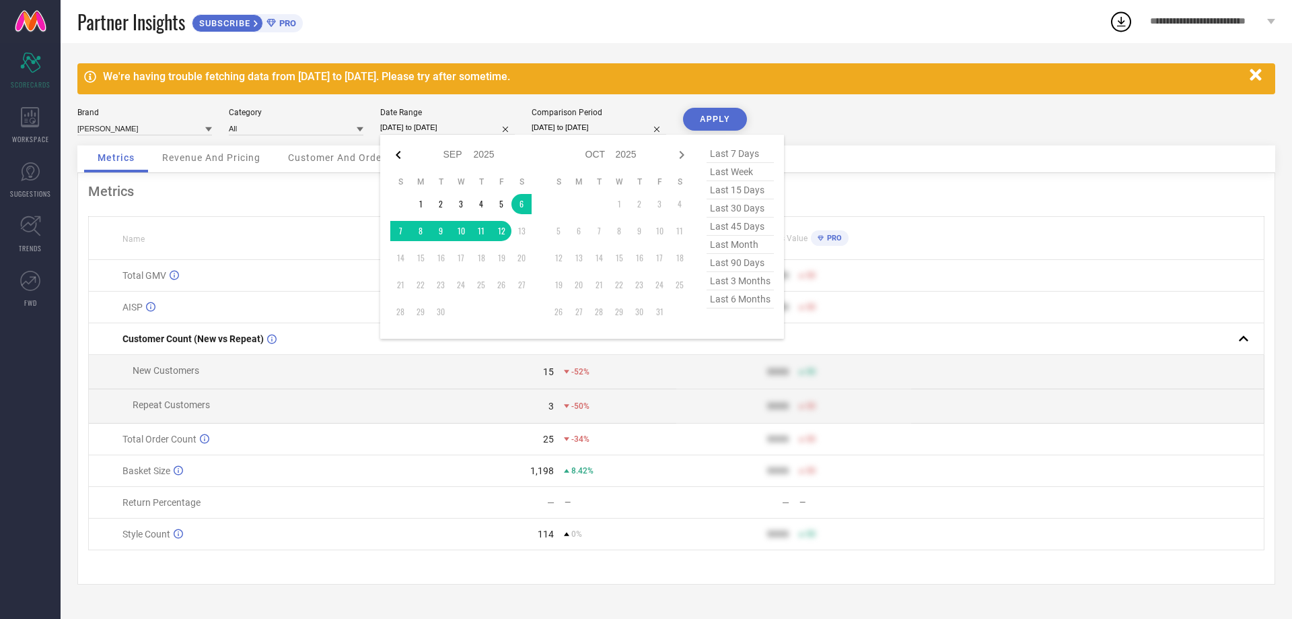
click at [396, 153] on icon at bounding box center [398, 155] width 16 height 16
select select "7"
select select "2025"
select select "8"
select select "2025"
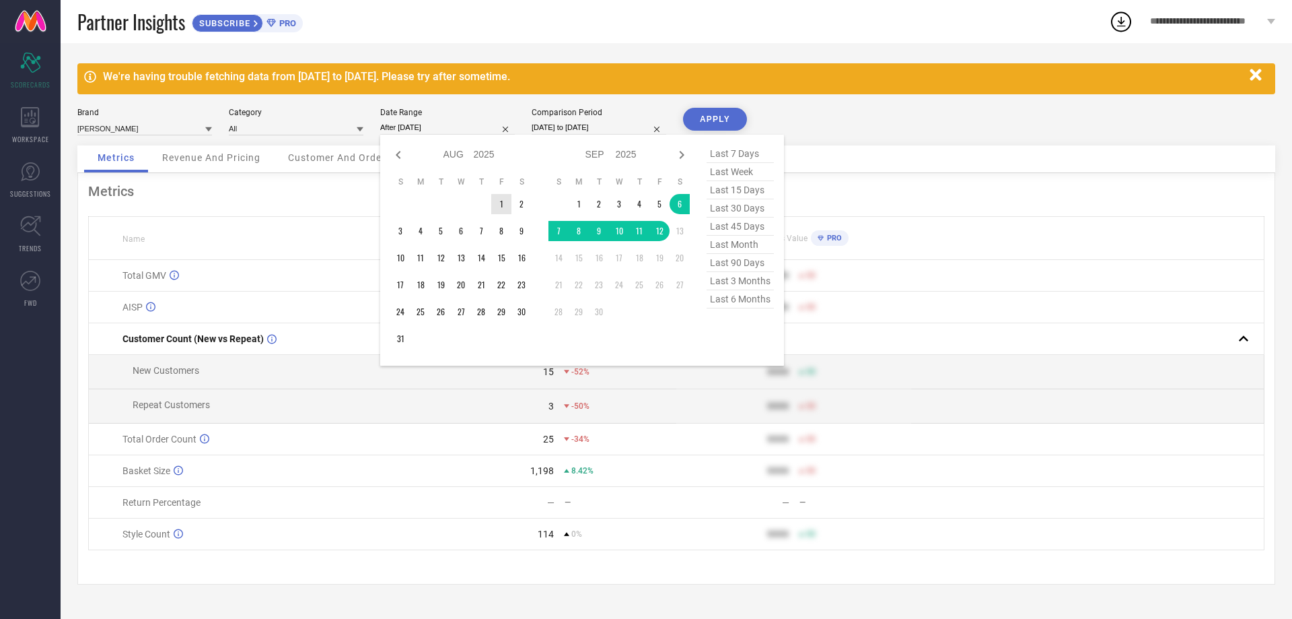
click at [495, 199] on td "1" at bounding box center [501, 204] width 20 height 20
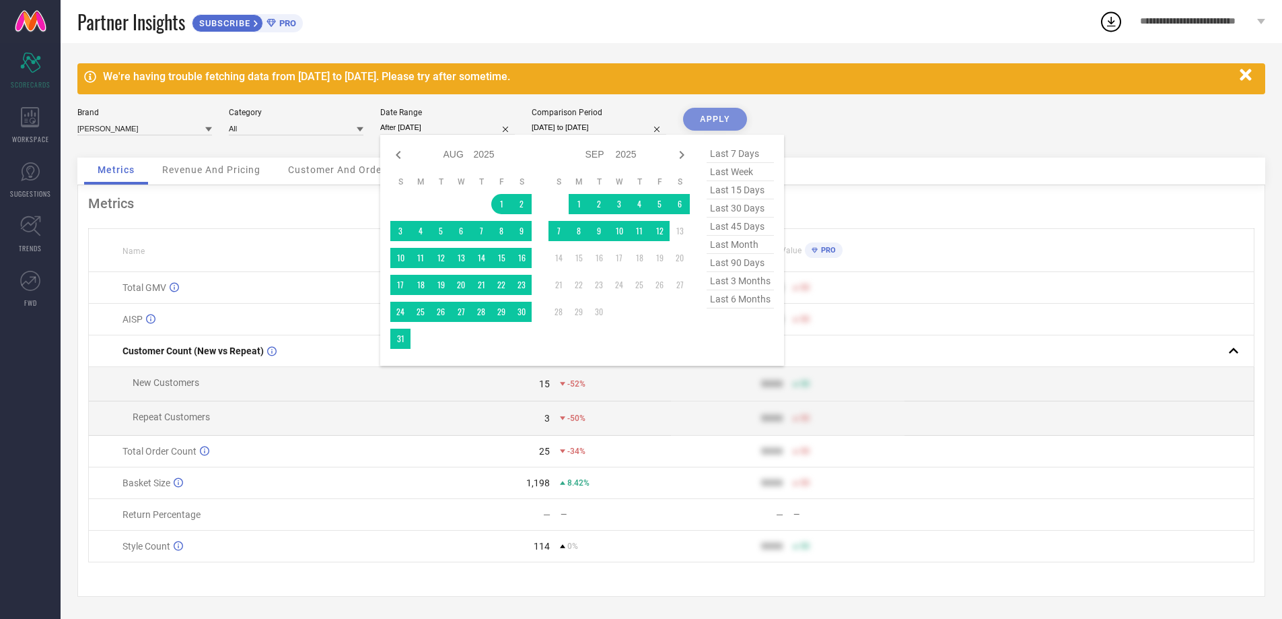
type input "[DATE] to [DATE]"
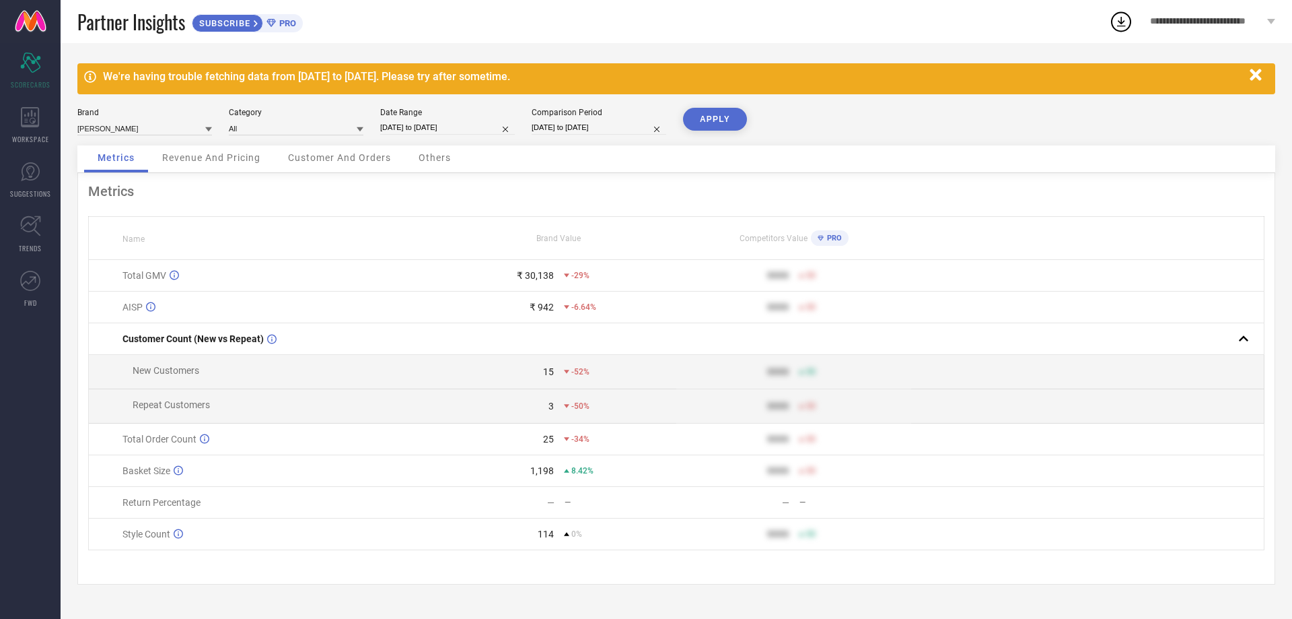
click at [742, 114] on button "APPLY" at bounding box center [715, 119] width 64 height 23
click at [437, 130] on input "[DATE] to [DATE]" at bounding box center [447, 127] width 135 height 14
select select "7"
select select "2025"
select select "8"
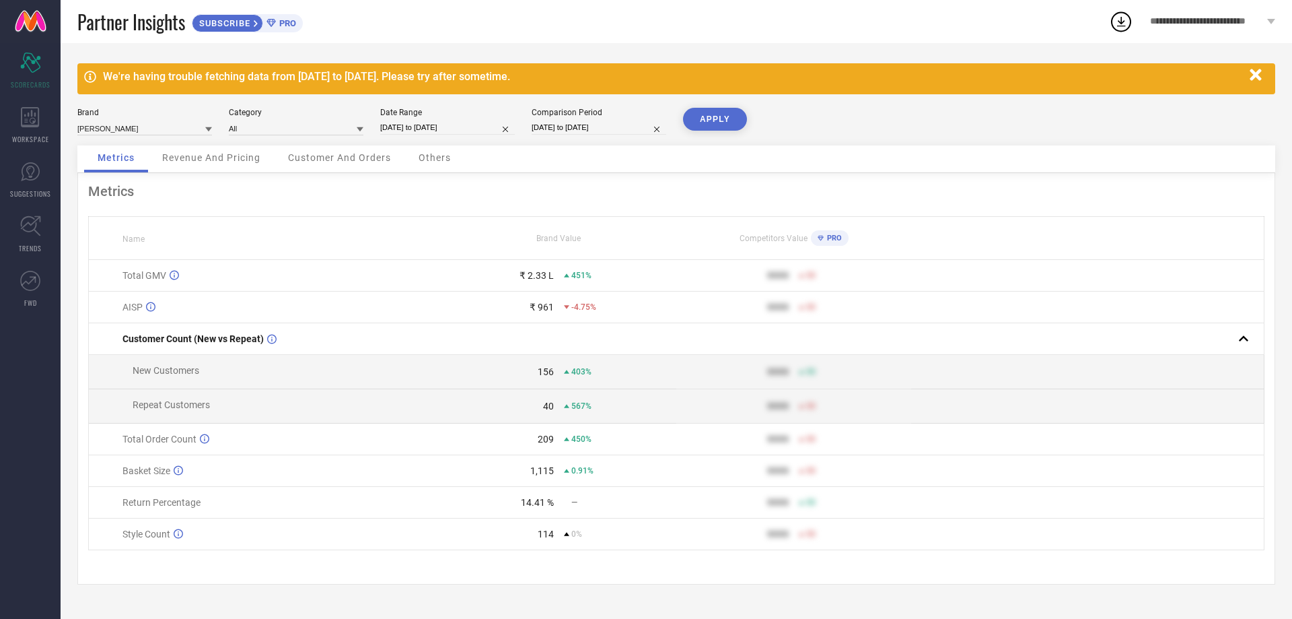
select select "2025"
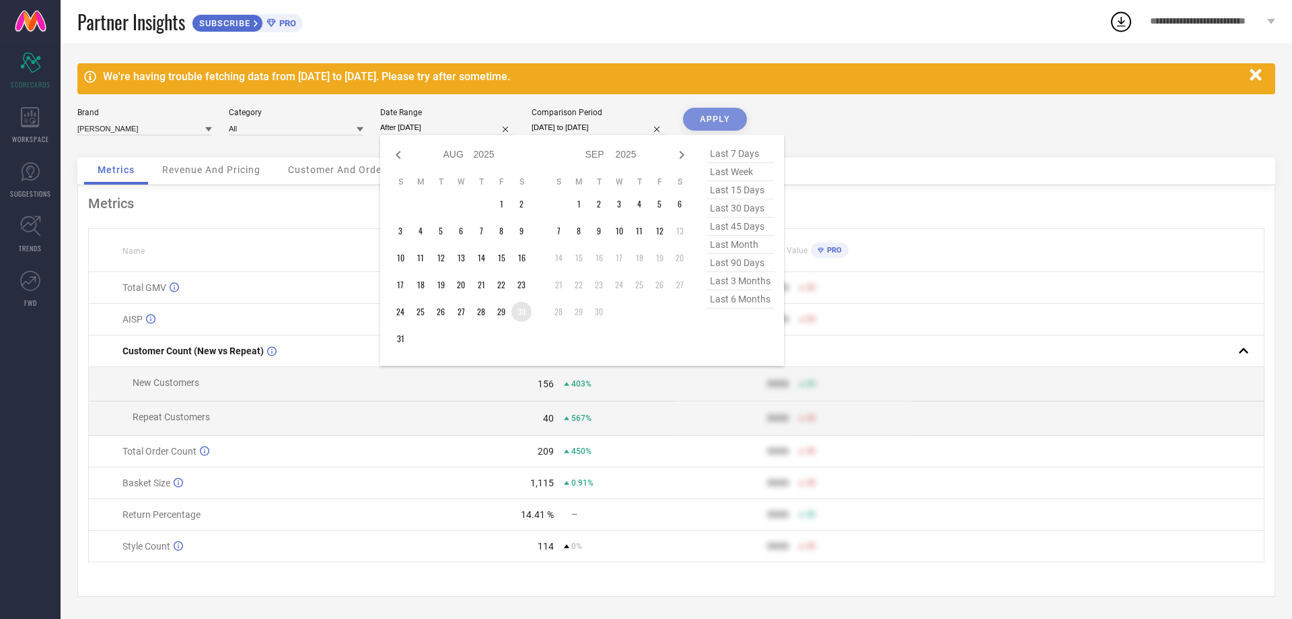
click at [520, 312] on td "30" at bounding box center [522, 312] width 20 height 20
type input "[DATE] to [DATE]"
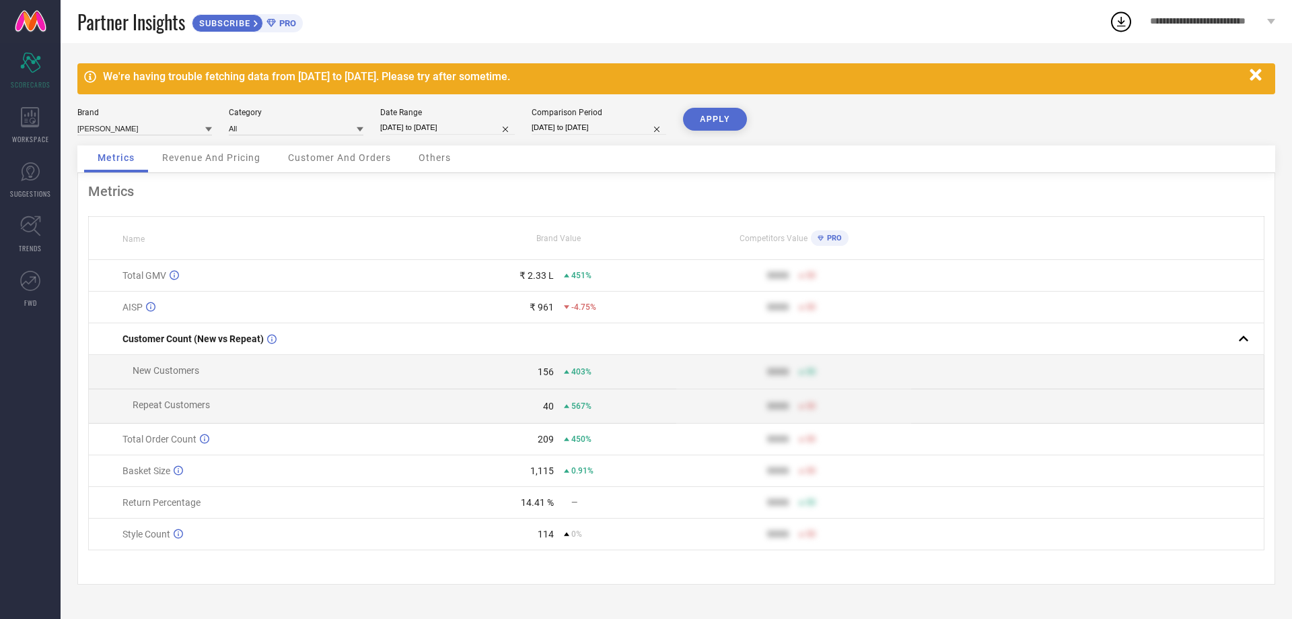
click at [699, 124] on button "APPLY" at bounding box center [715, 119] width 64 height 23
click at [448, 131] on input "[DATE] to [DATE]" at bounding box center [447, 127] width 135 height 14
select select "7"
select select "2025"
select select "8"
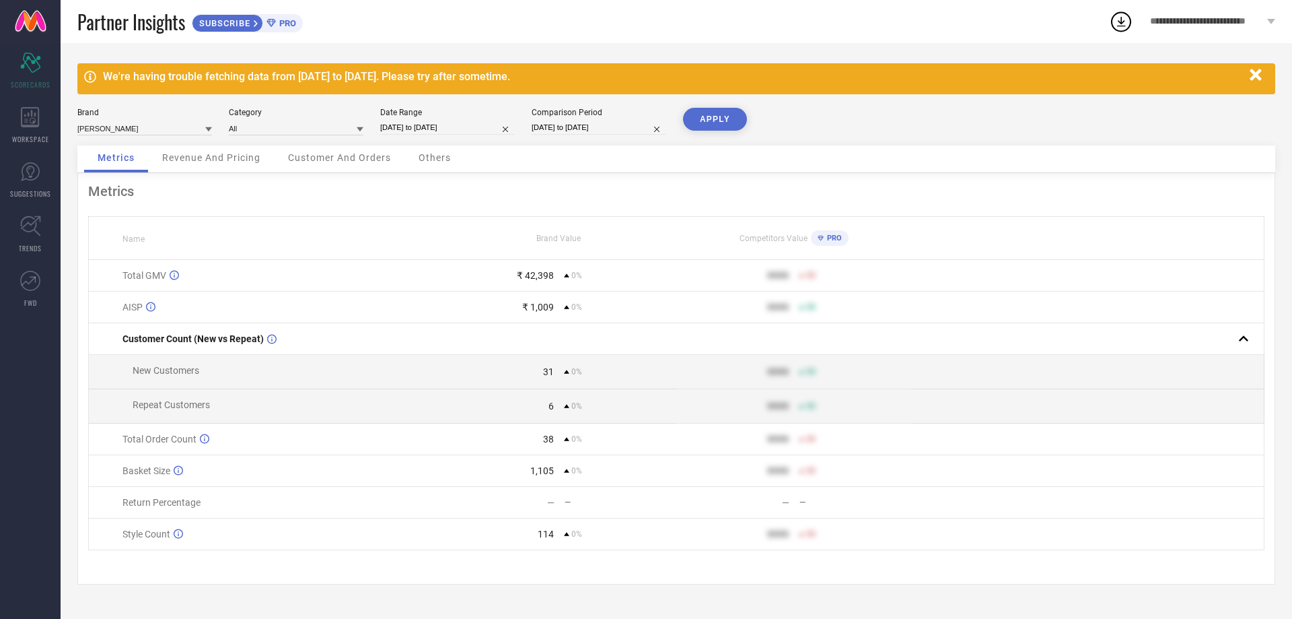
select select "2025"
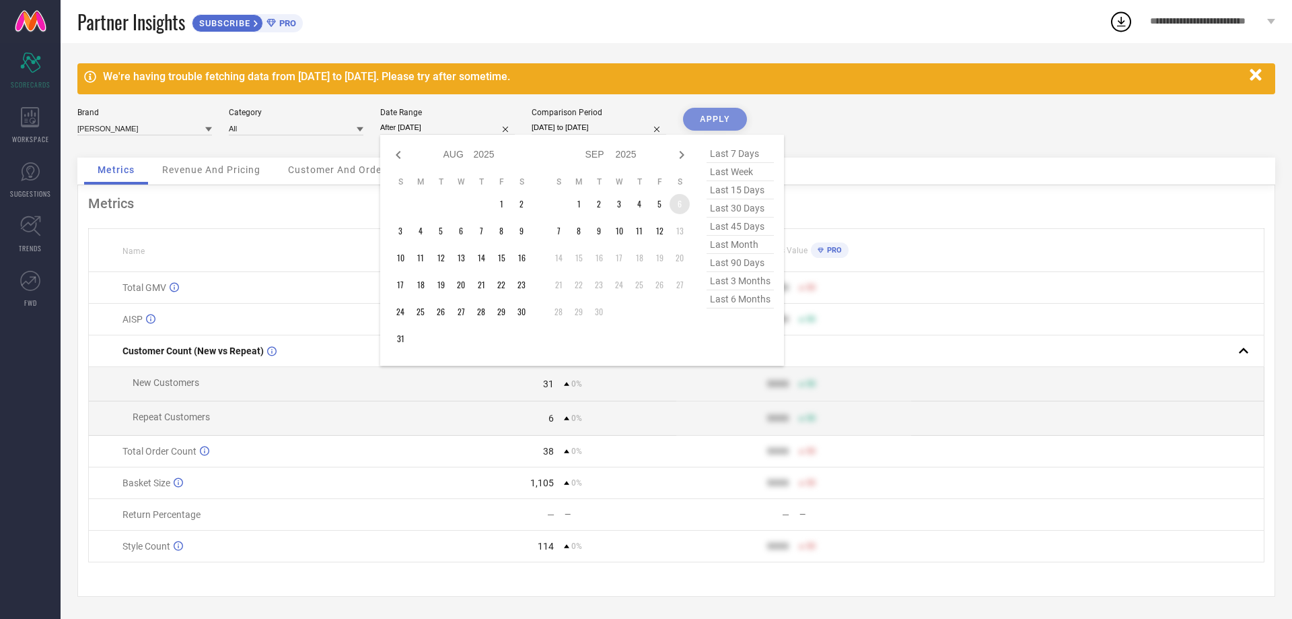
click at [680, 197] on td "6" at bounding box center [680, 204] width 20 height 20
type input "[DATE] to [DATE]"
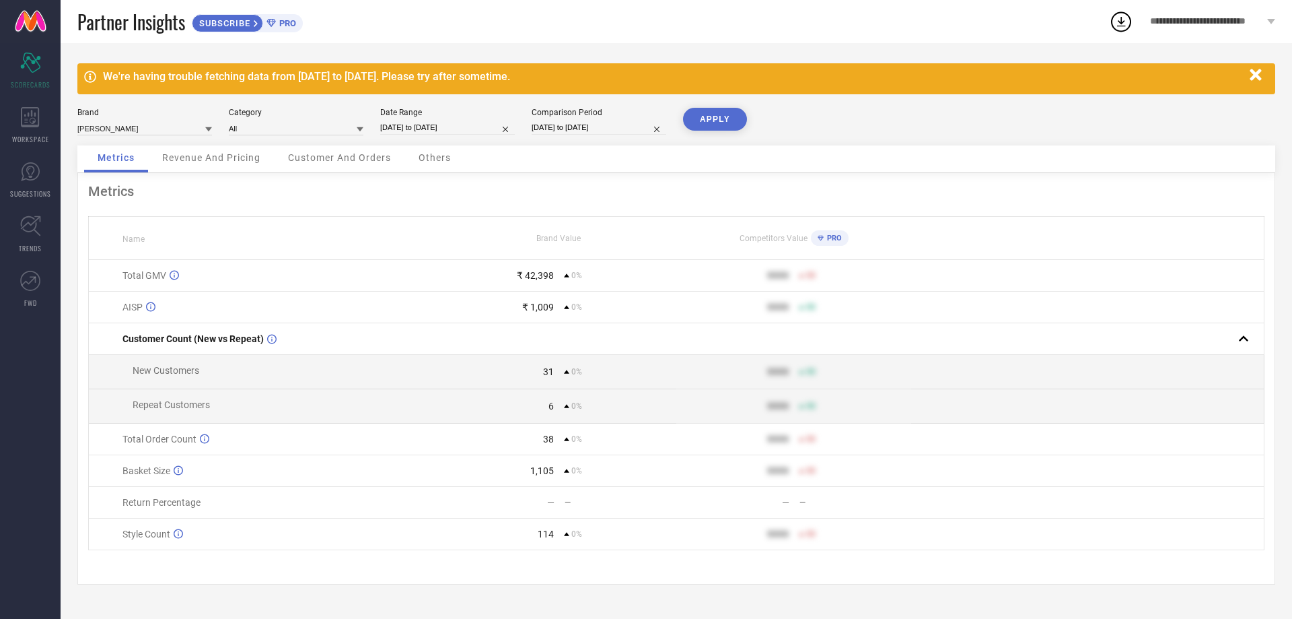
click at [717, 111] on button "APPLY" at bounding box center [715, 119] width 64 height 23
